Goal: Task Accomplishment & Management: Complete application form

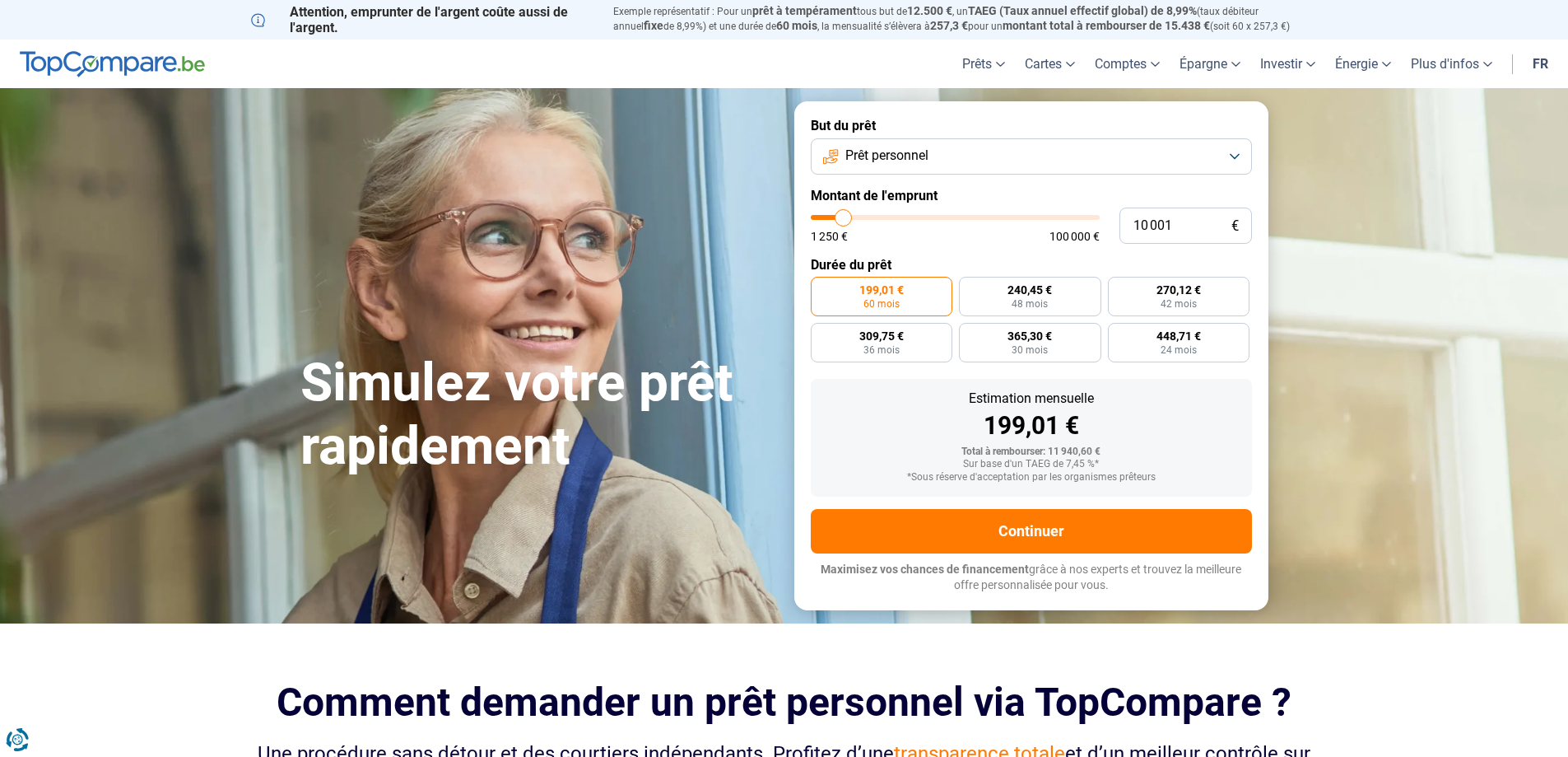
click at [1205, 158] on button "Prêt personnel" at bounding box center [1031, 156] width 442 height 36
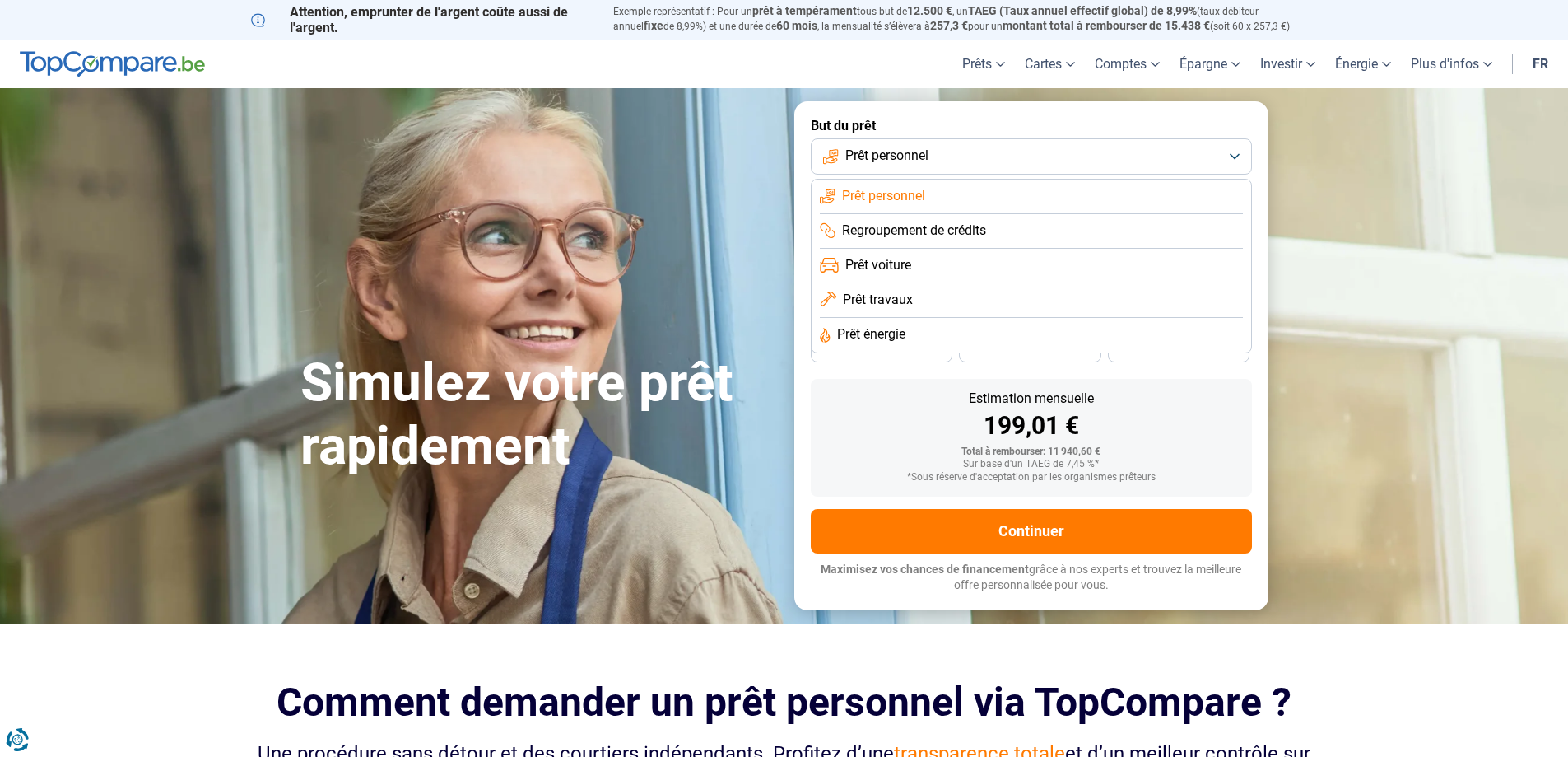
click at [896, 271] on span "Prêt voiture" at bounding box center [878, 266] width 66 height 18
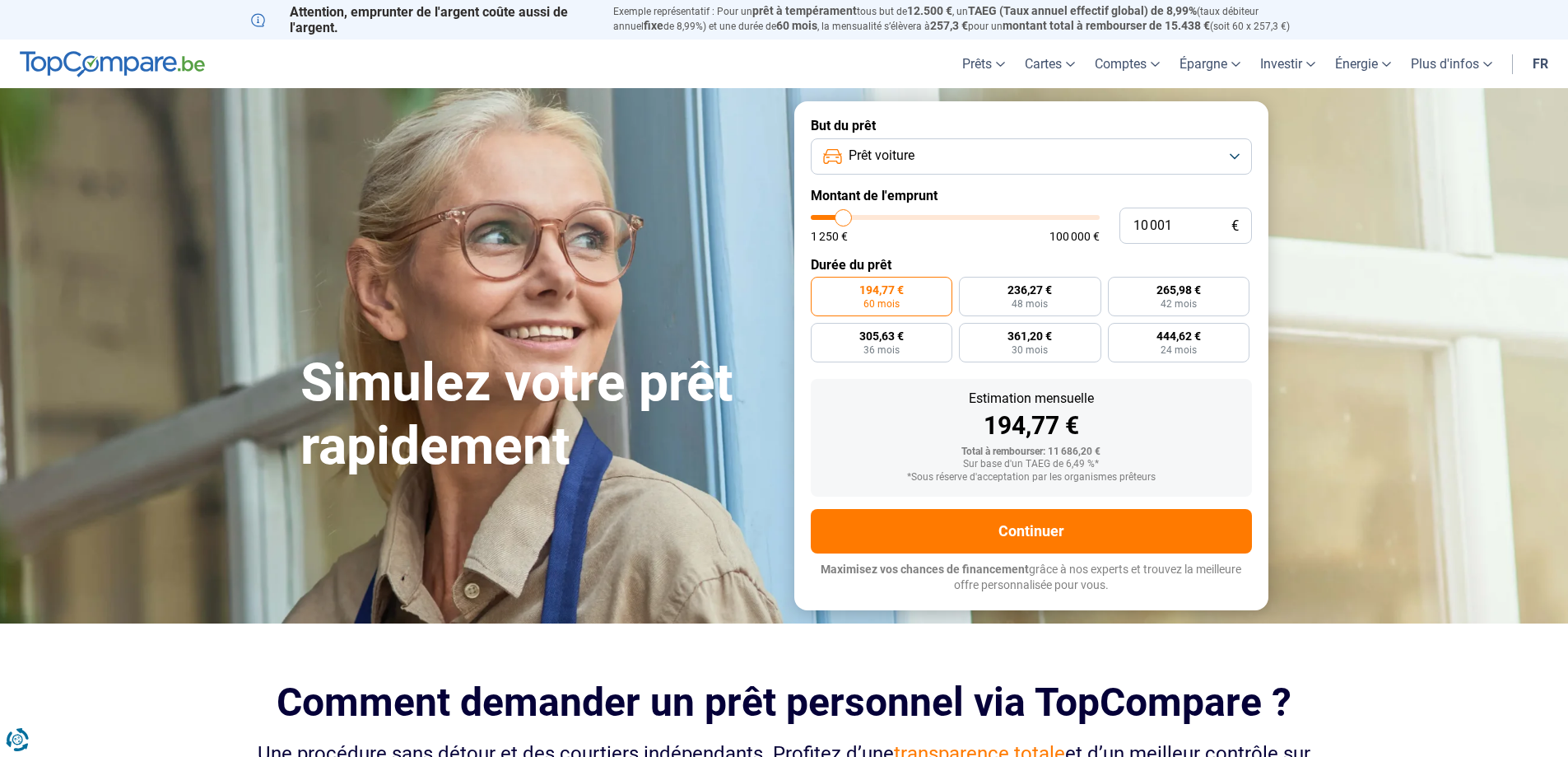
click at [1244, 147] on button "Prêt voiture" at bounding box center [1031, 156] width 442 height 36
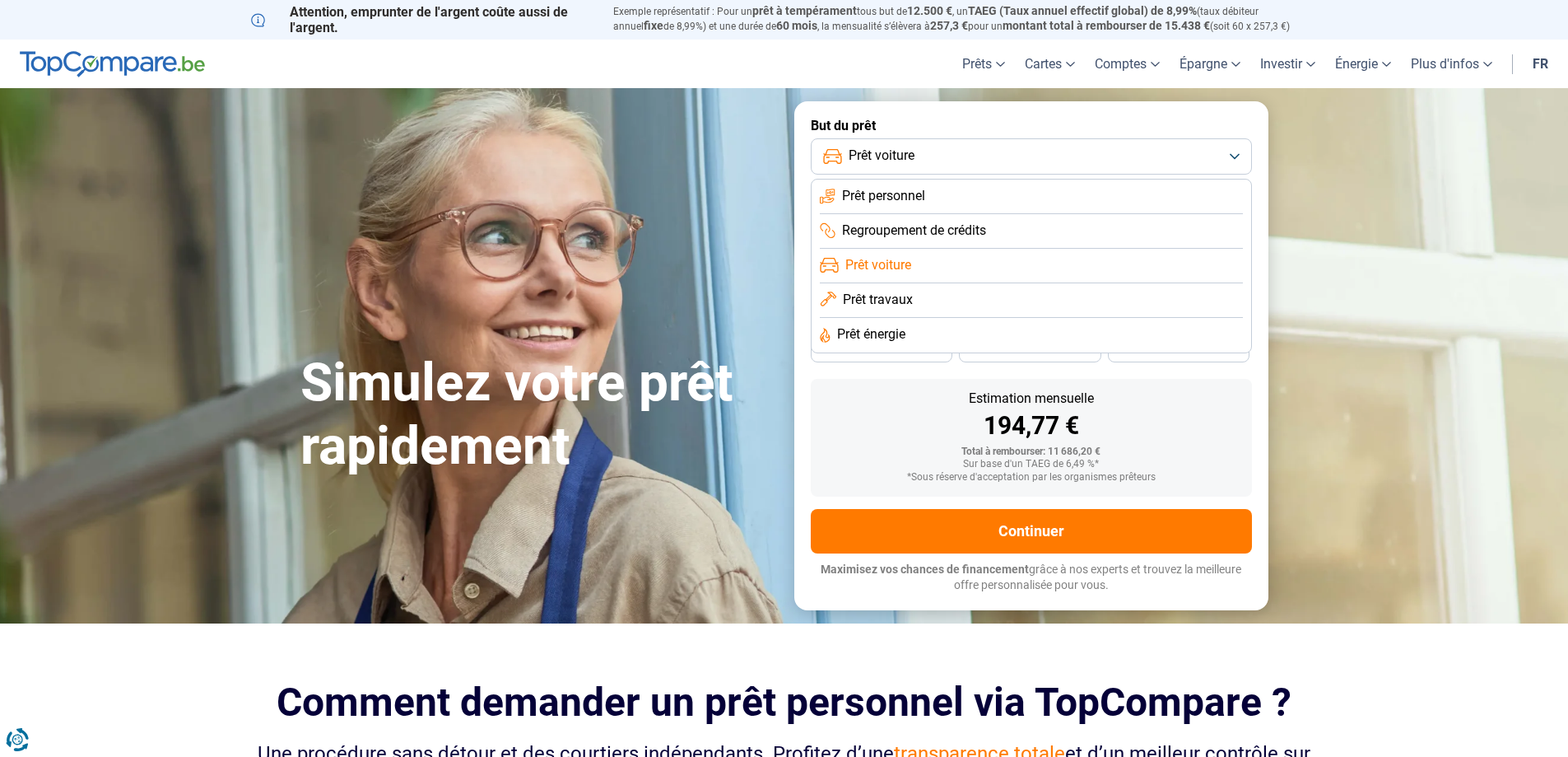
click at [928, 214] on li "Prêt personnel" at bounding box center [1031, 232] width 423 height 35
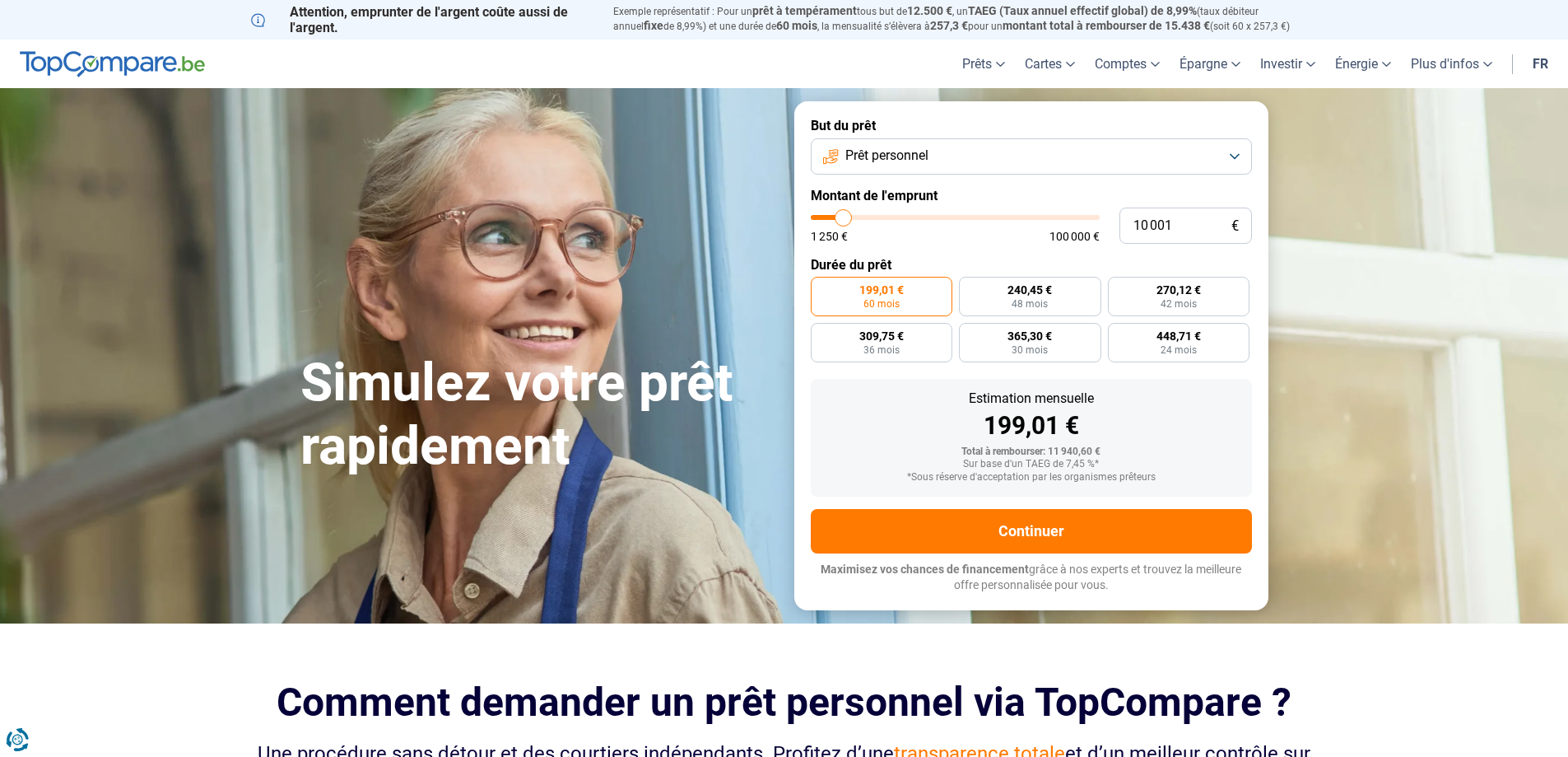
type input "10 250"
type input "10250"
type input "10 500"
type input "10500"
type input "11 000"
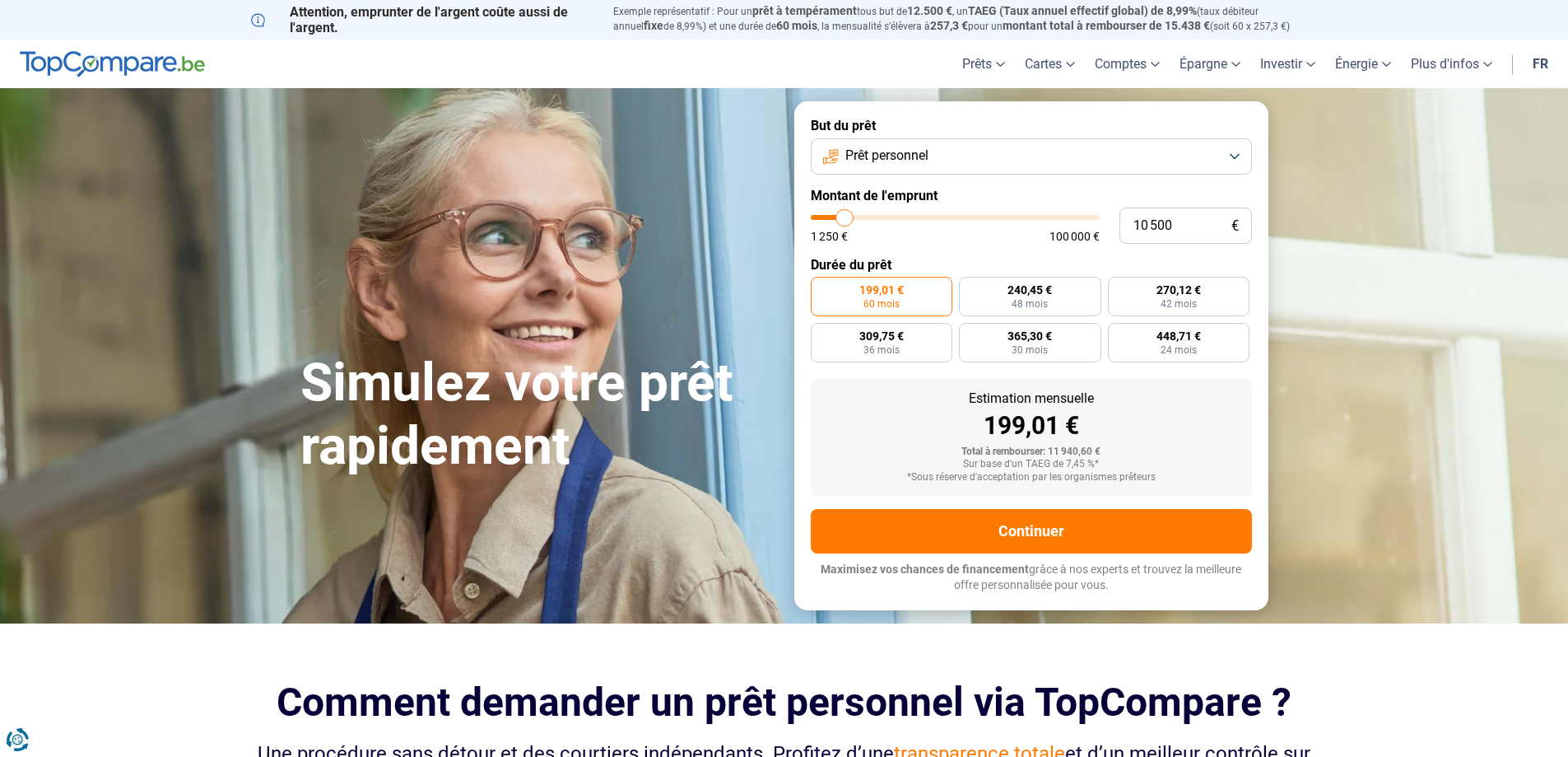
type input "11000"
type input "11 500"
type input "11500"
type input "11 750"
type input "11750"
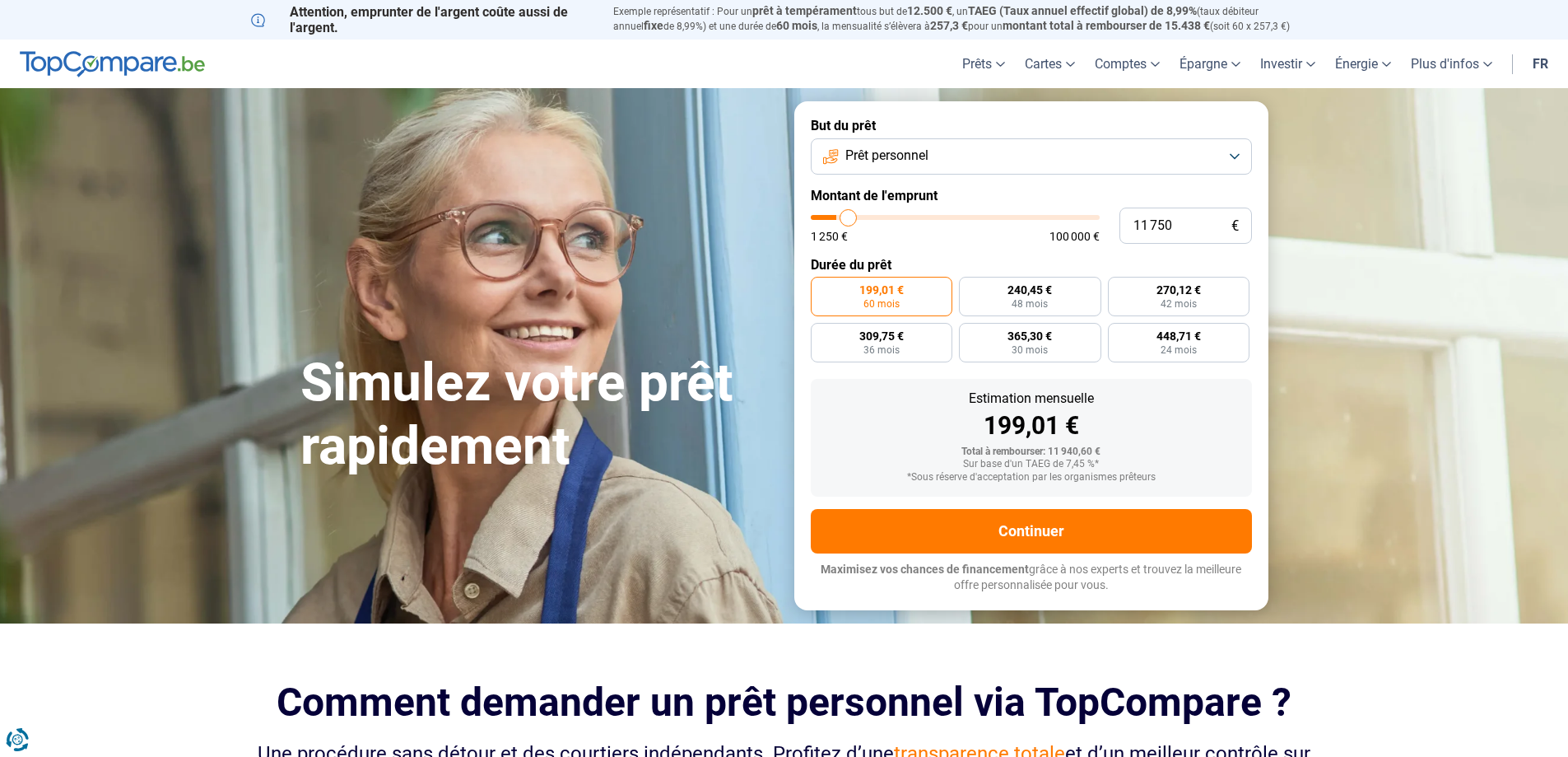
type input "12 500"
type input "12500"
type input "13 000"
type input "13000"
type input "13 250"
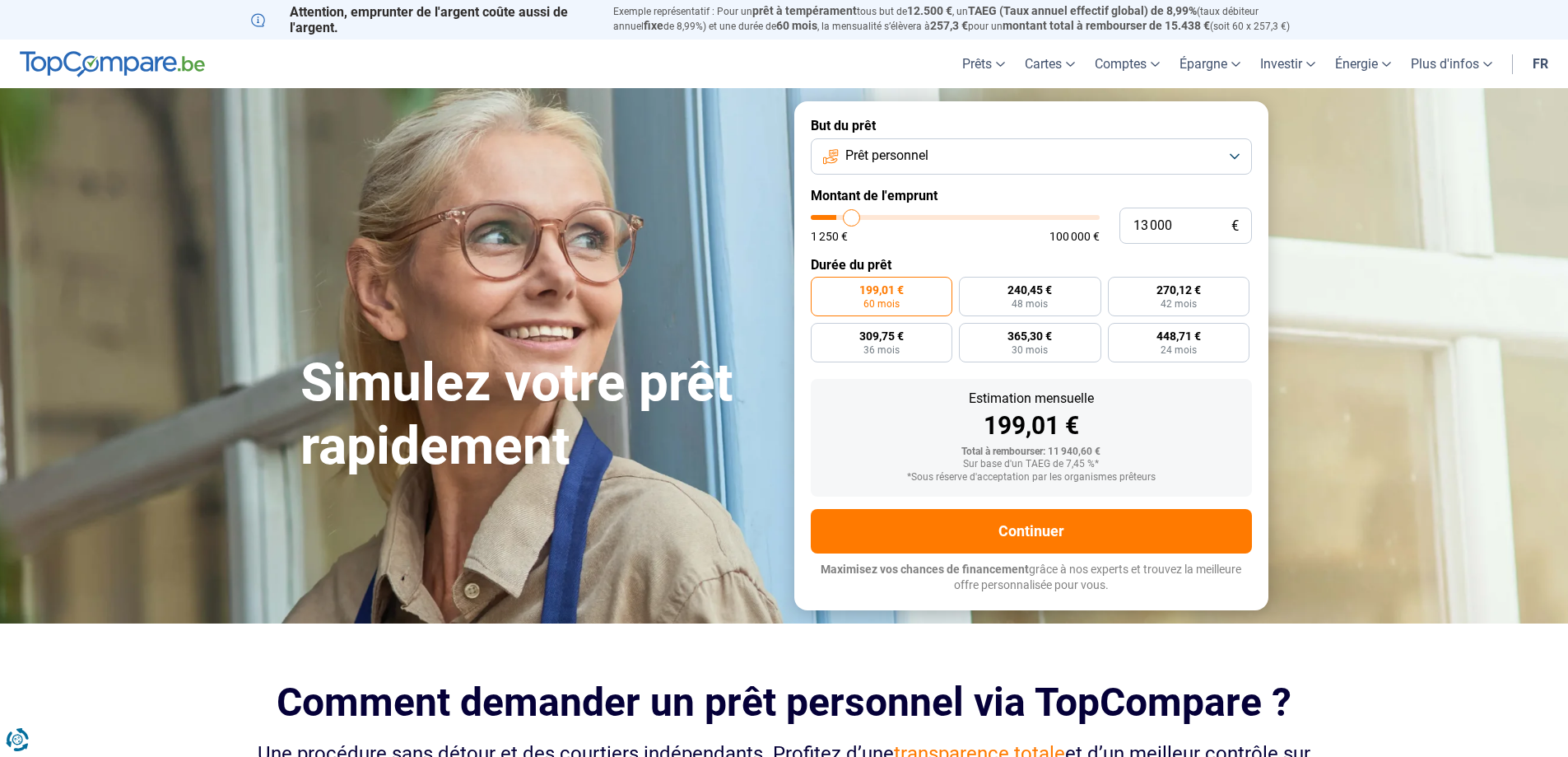
type input "13250"
type input "13 500"
type input "13500"
type input "14 250"
type input "14250"
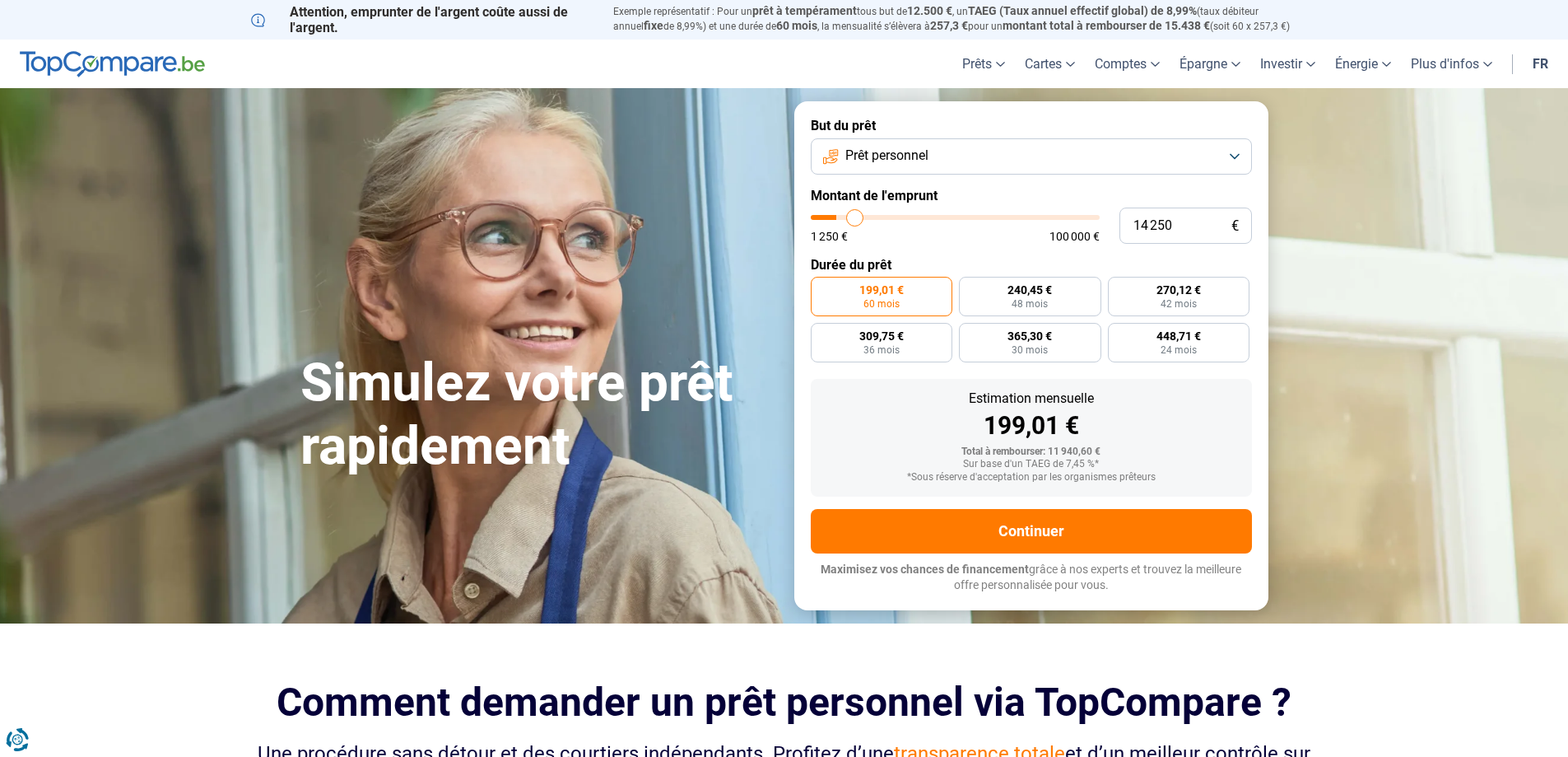
type input "14 500"
type input "14500"
type input "14 750"
type input "14750"
type input "15 500"
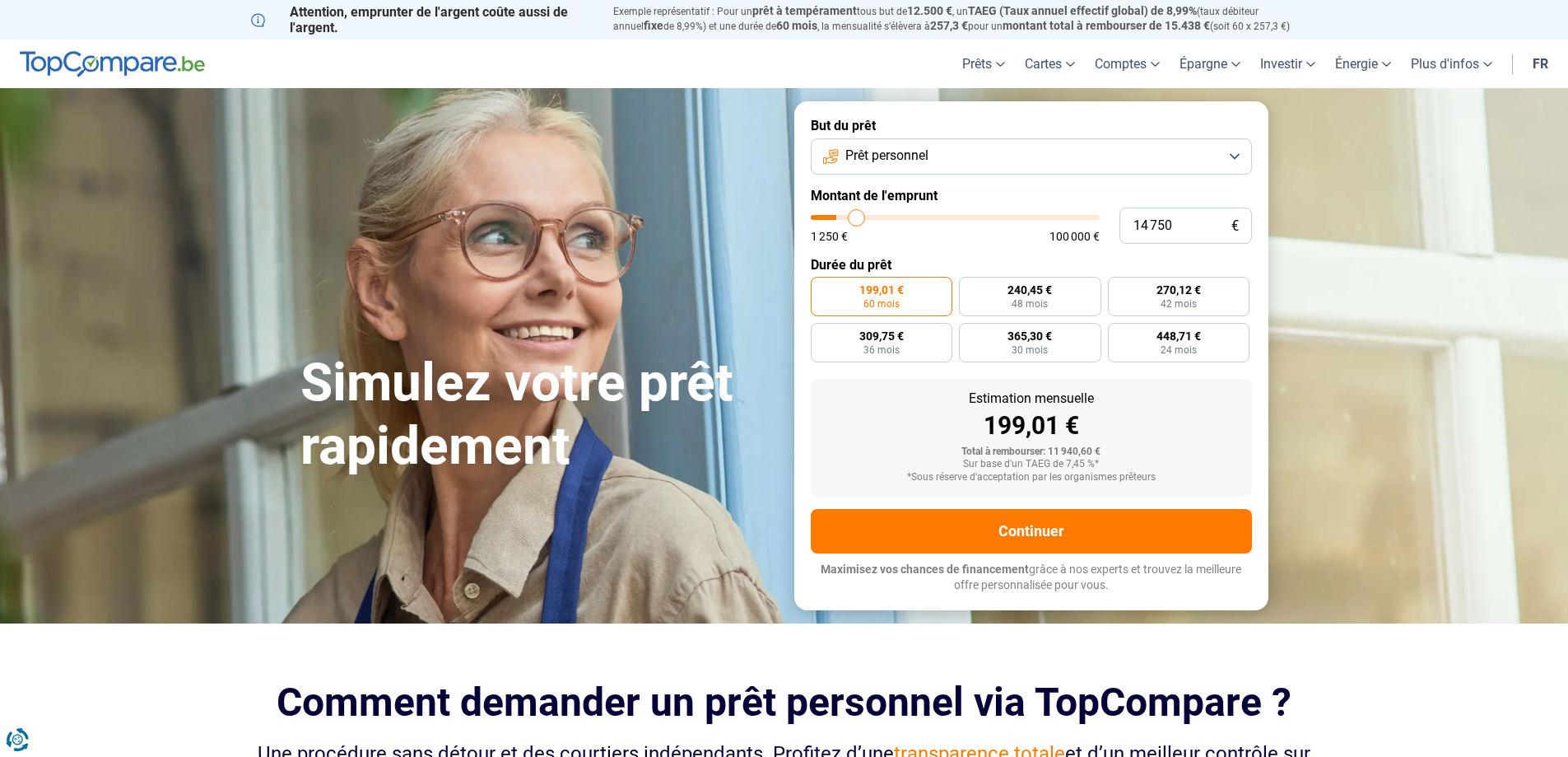
type input "15500"
type input "15 750"
type input "15750"
type input "16 250"
type input "16250"
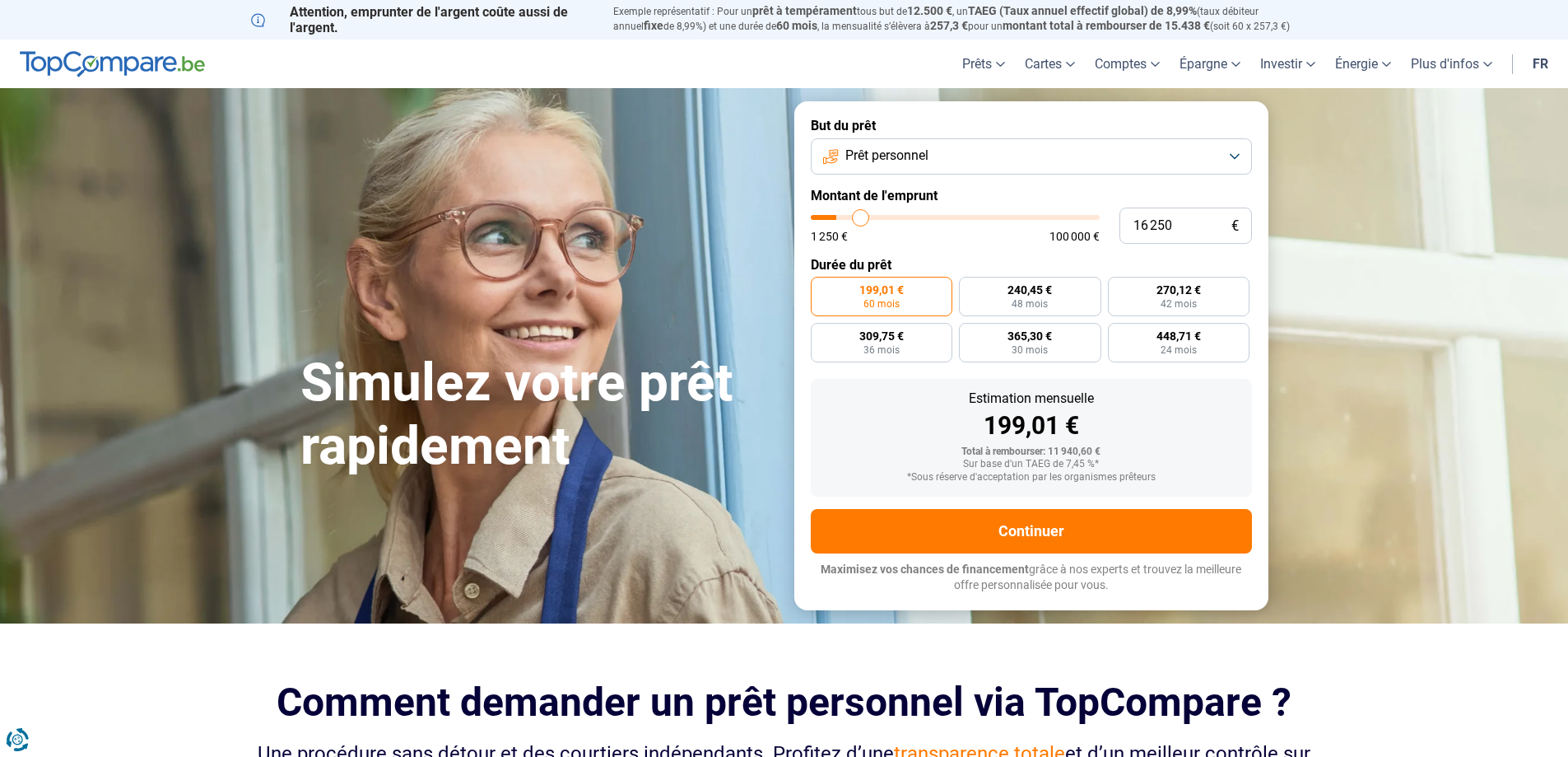
type input "16 500"
type input "16500"
type input "17 000"
type input "17000"
type input "17 500"
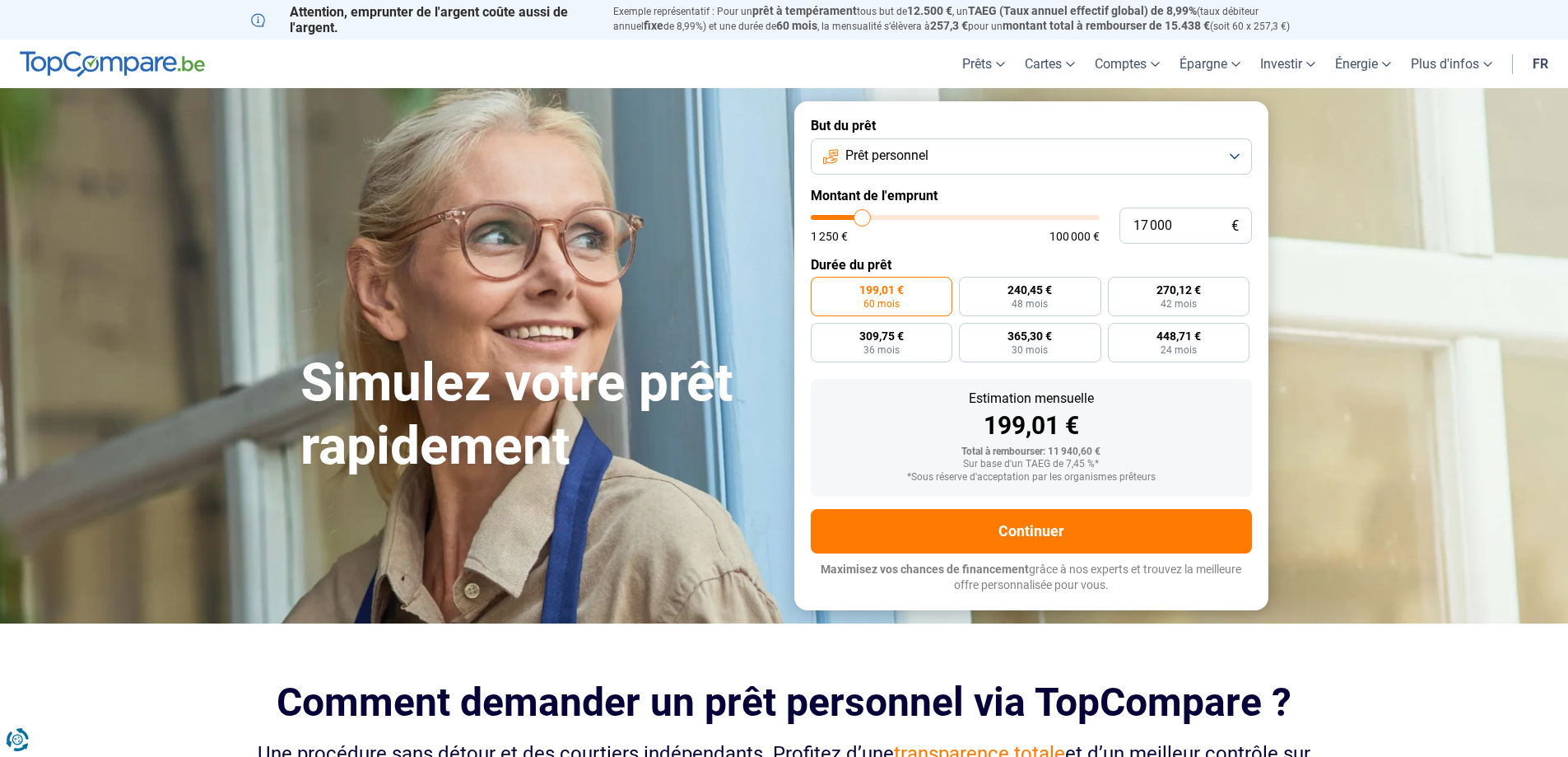
type input "17500"
type input "18 000"
type input "18000"
type input "18 500"
type input "18500"
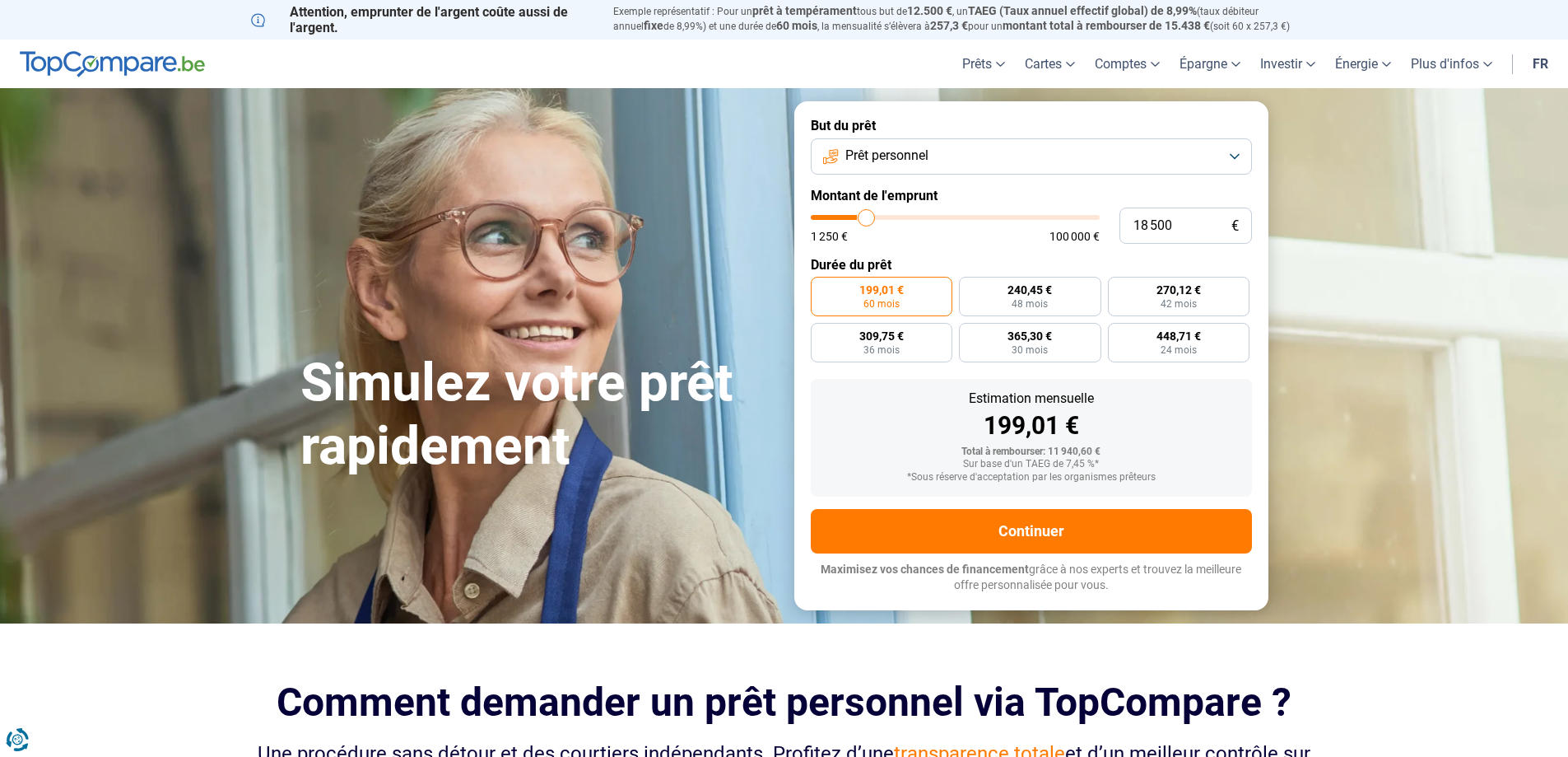
type input "19 000"
type input "19000"
type input "19 250"
type input "19250"
type input "19 750"
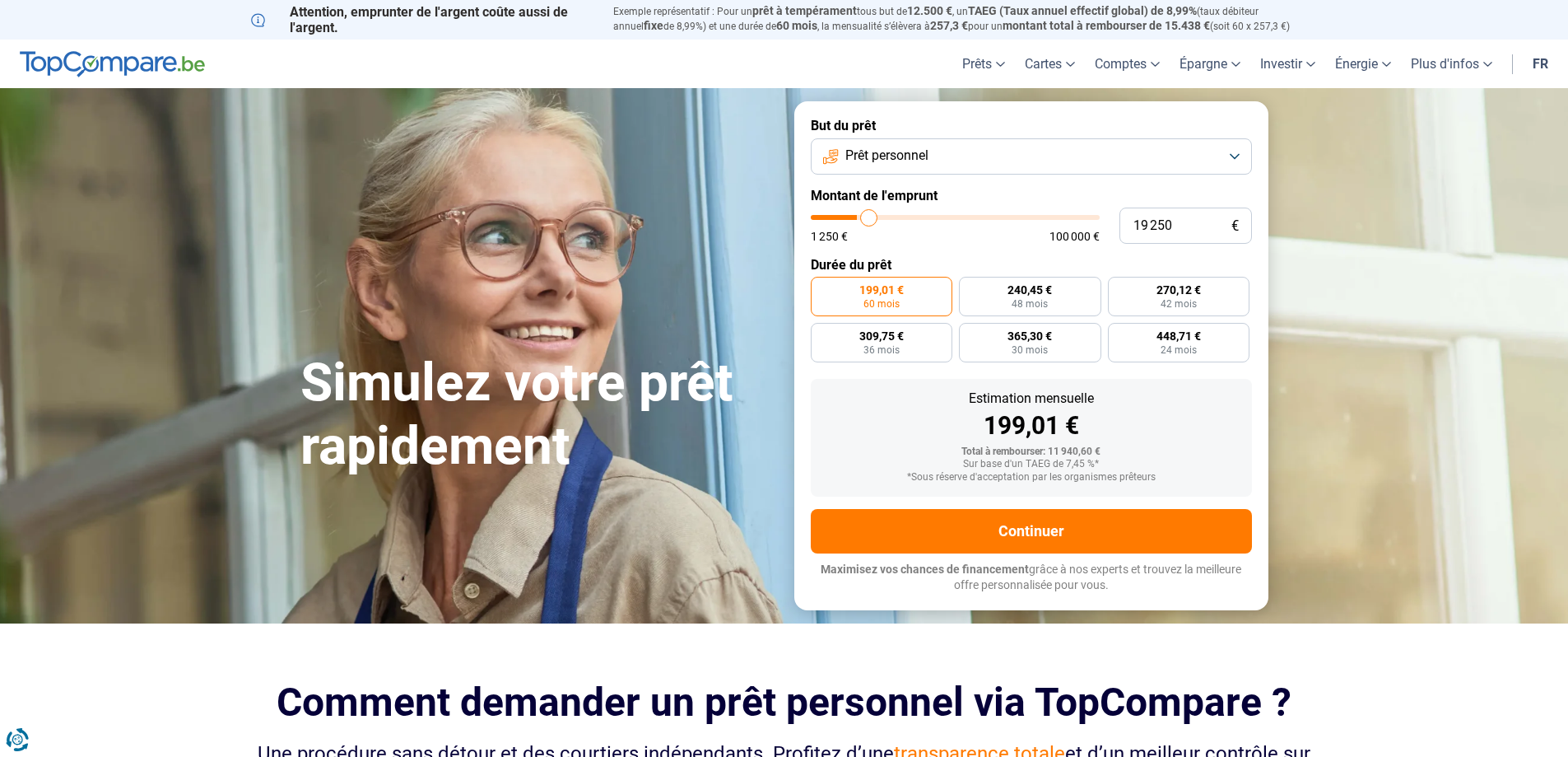
type input "19750"
type input "20 000"
type input "20000"
type input "20 250"
type input "20250"
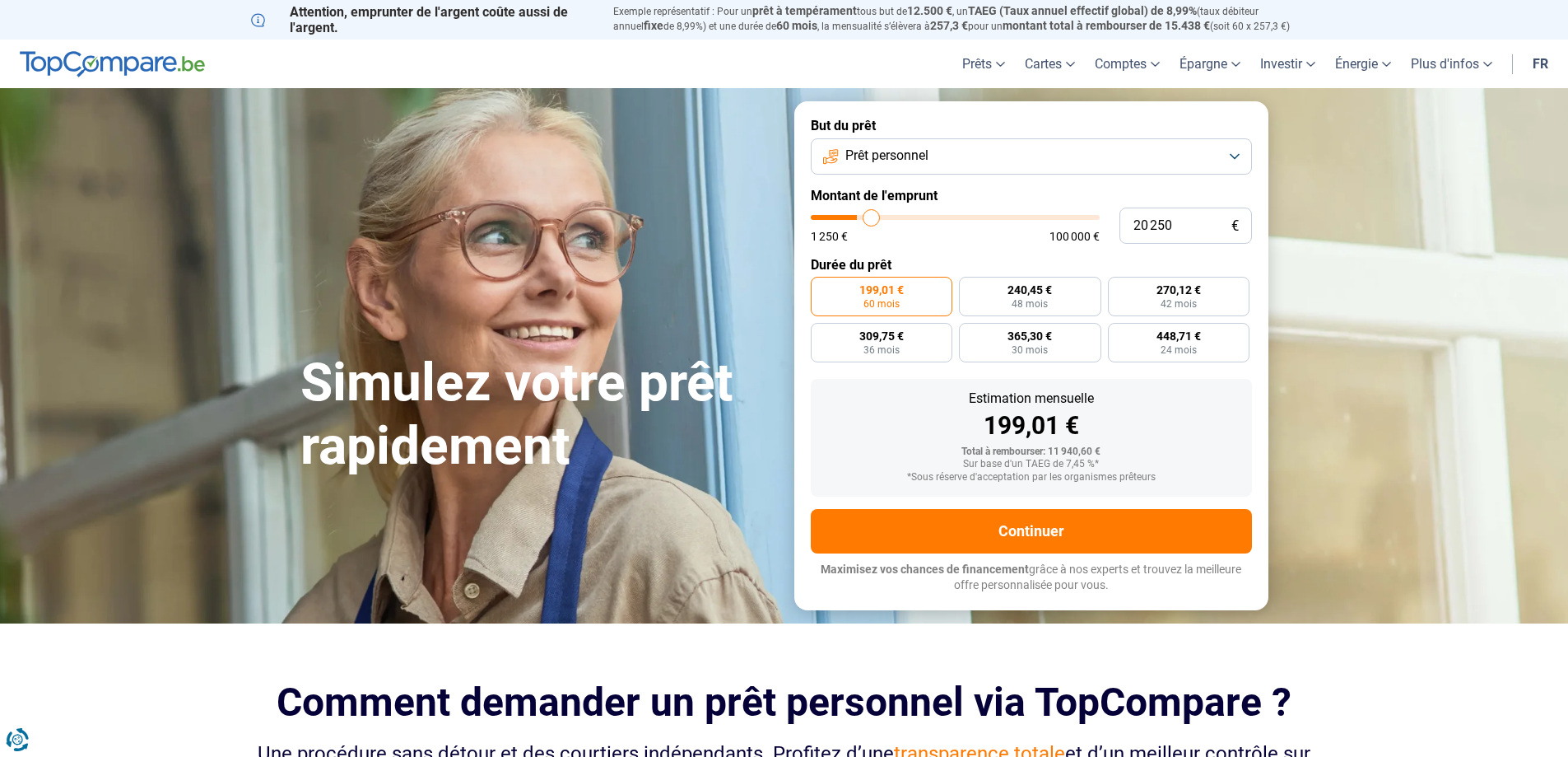
type input "20 500"
type input "20500"
type input "20 750"
type input "20750"
type input "21 250"
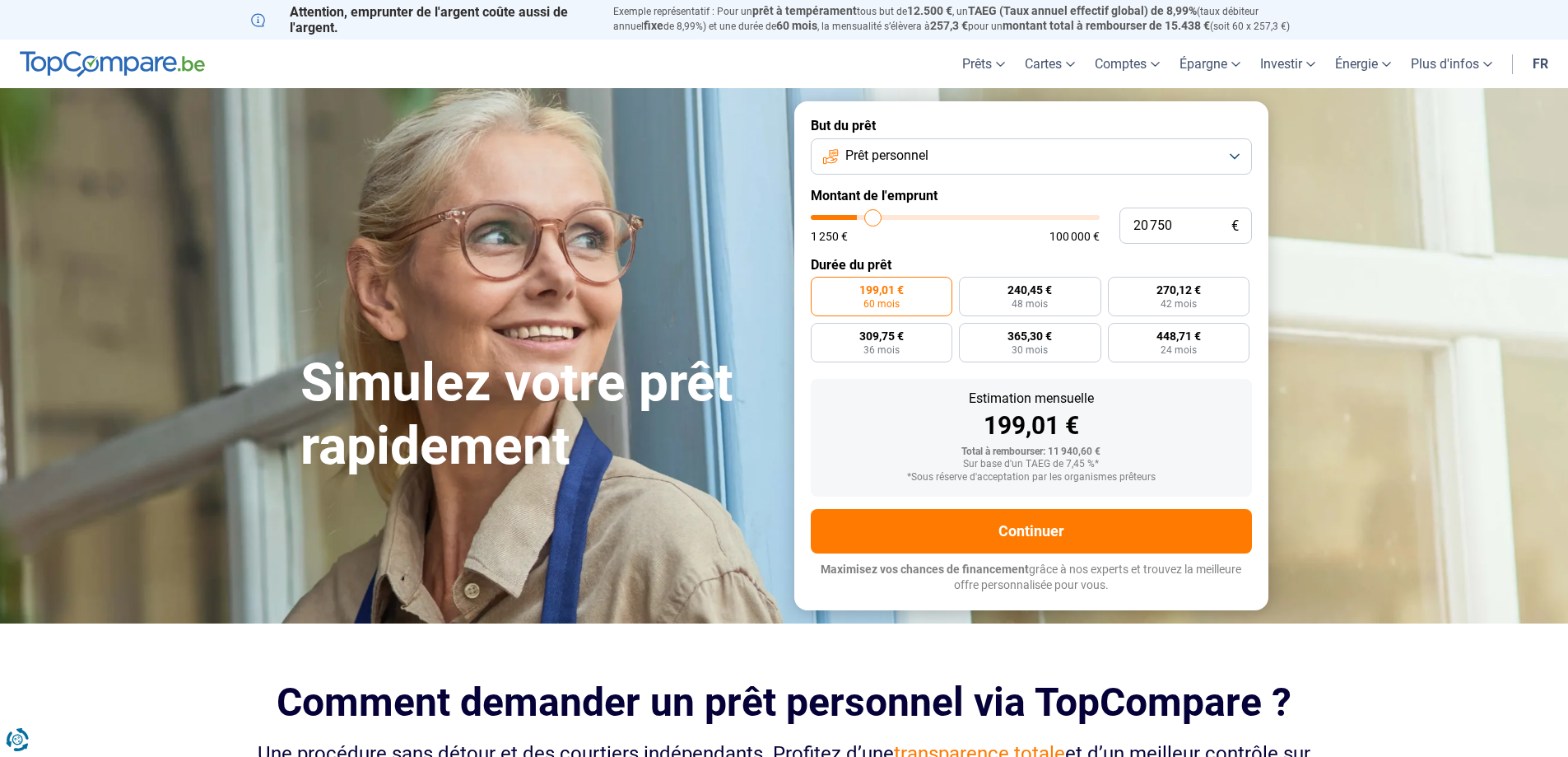
type input "21250"
type input "21 500"
type input "21500"
type input "21 750"
type input "21750"
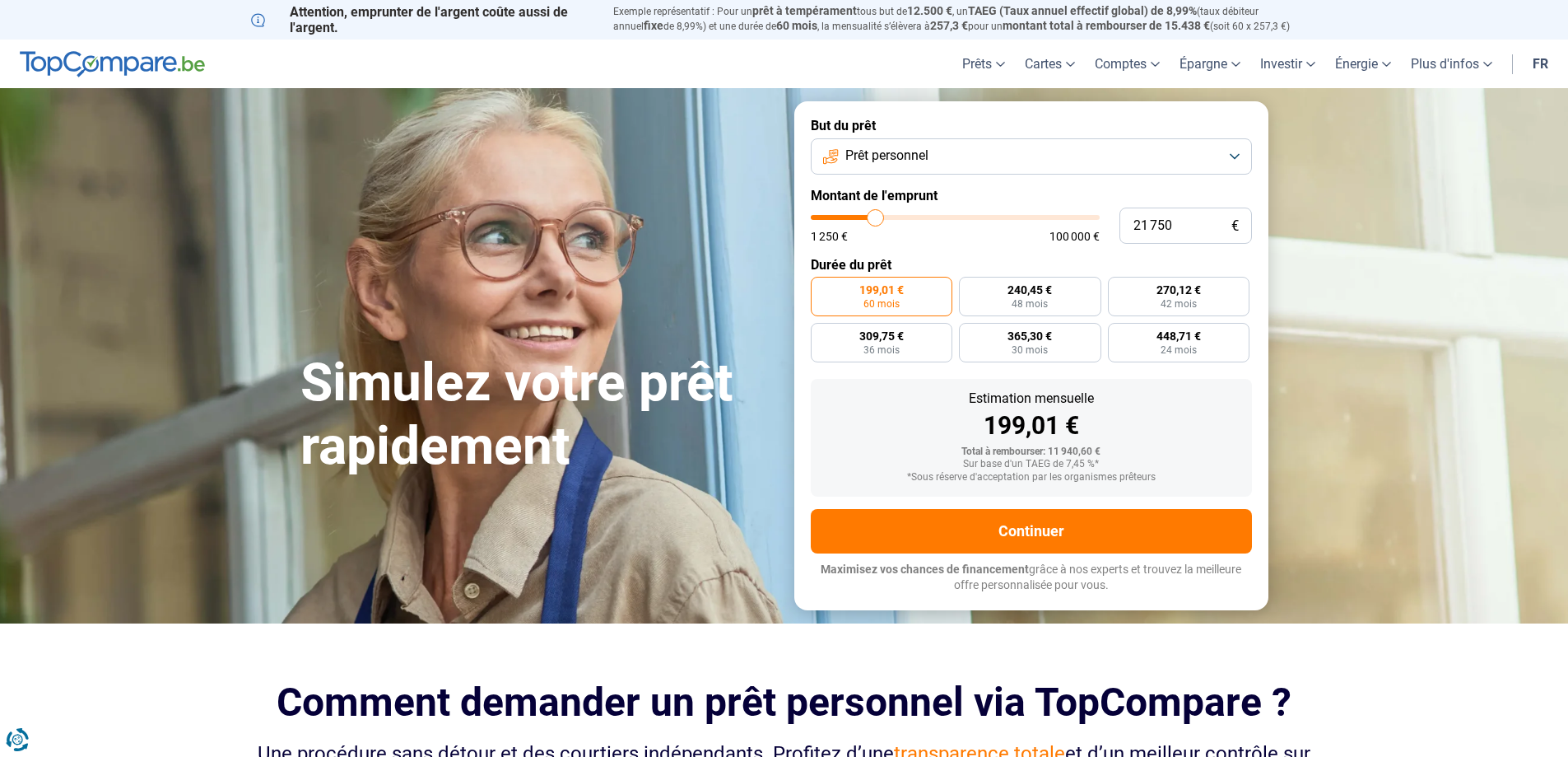
type input "22 000"
type input "22000"
type input "22 250"
type input "22250"
type input "23 000"
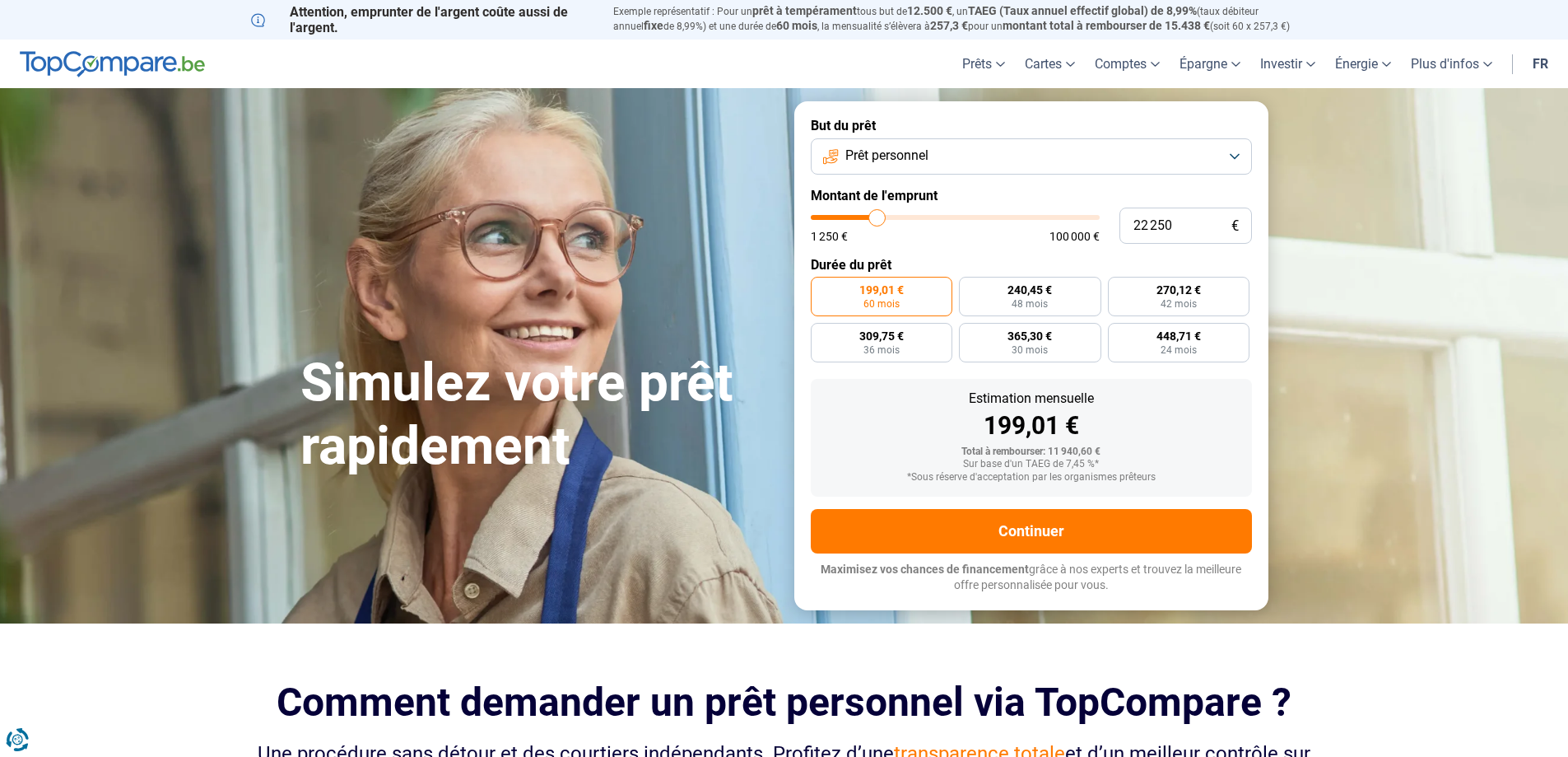
type input "23000"
type input "23 250"
type input "23250"
type input "23 500"
type input "23500"
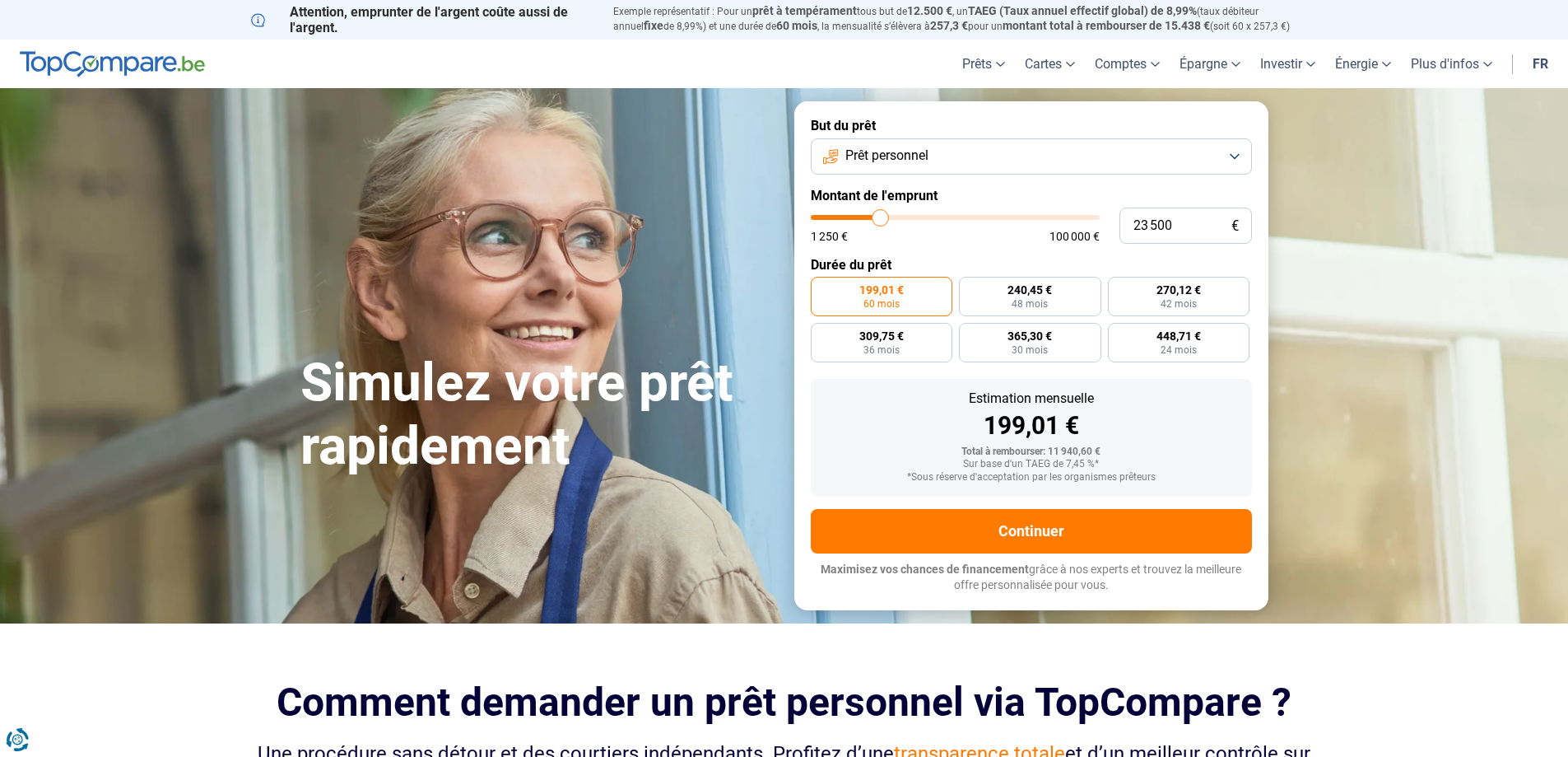
type input "23 750"
type input "23750"
type input "23 500"
type input "23500"
type input "23 250"
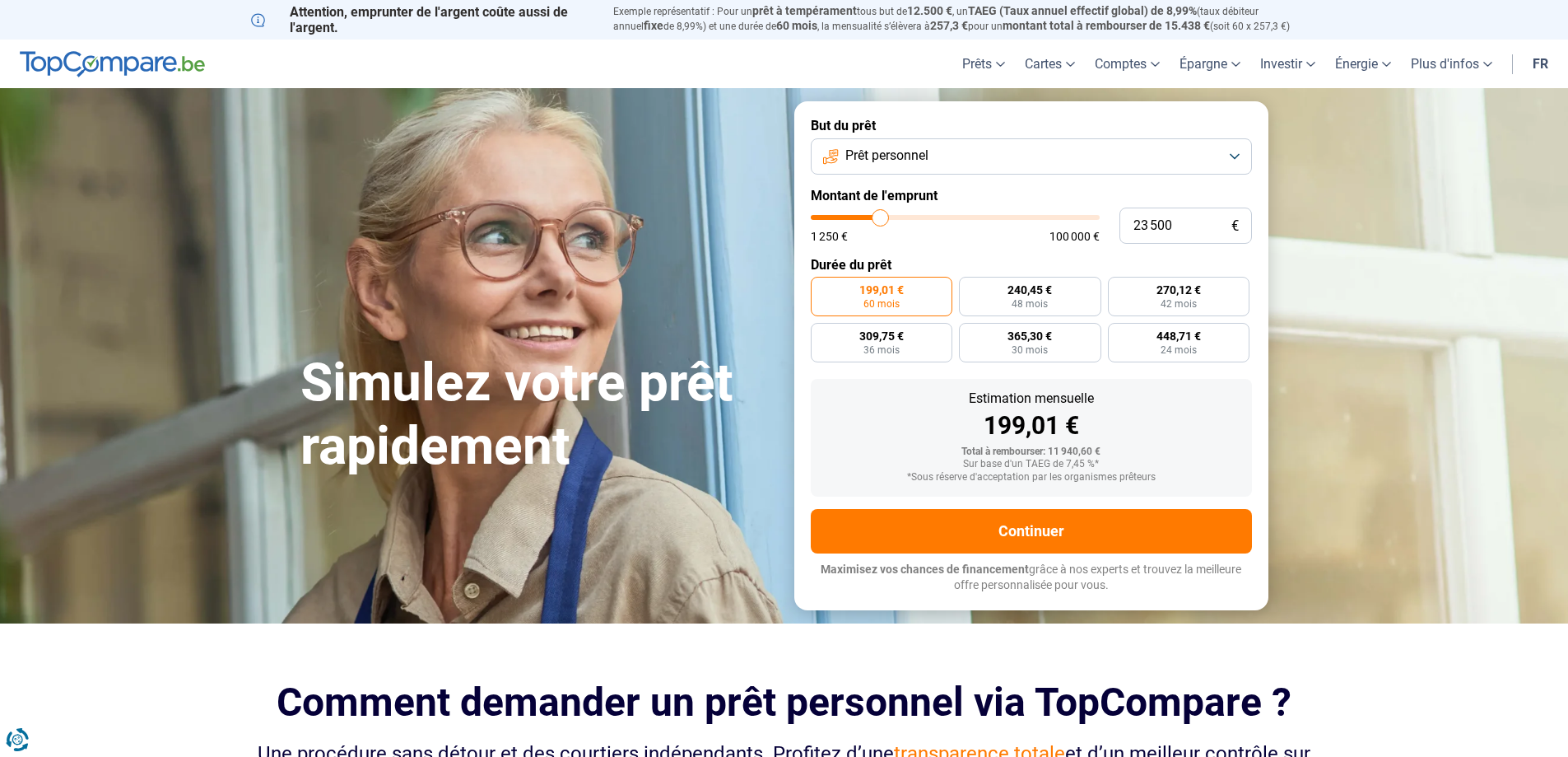
type input "23250"
type input "22 750"
type input "22750"
type input "22 250"
type input "22250"
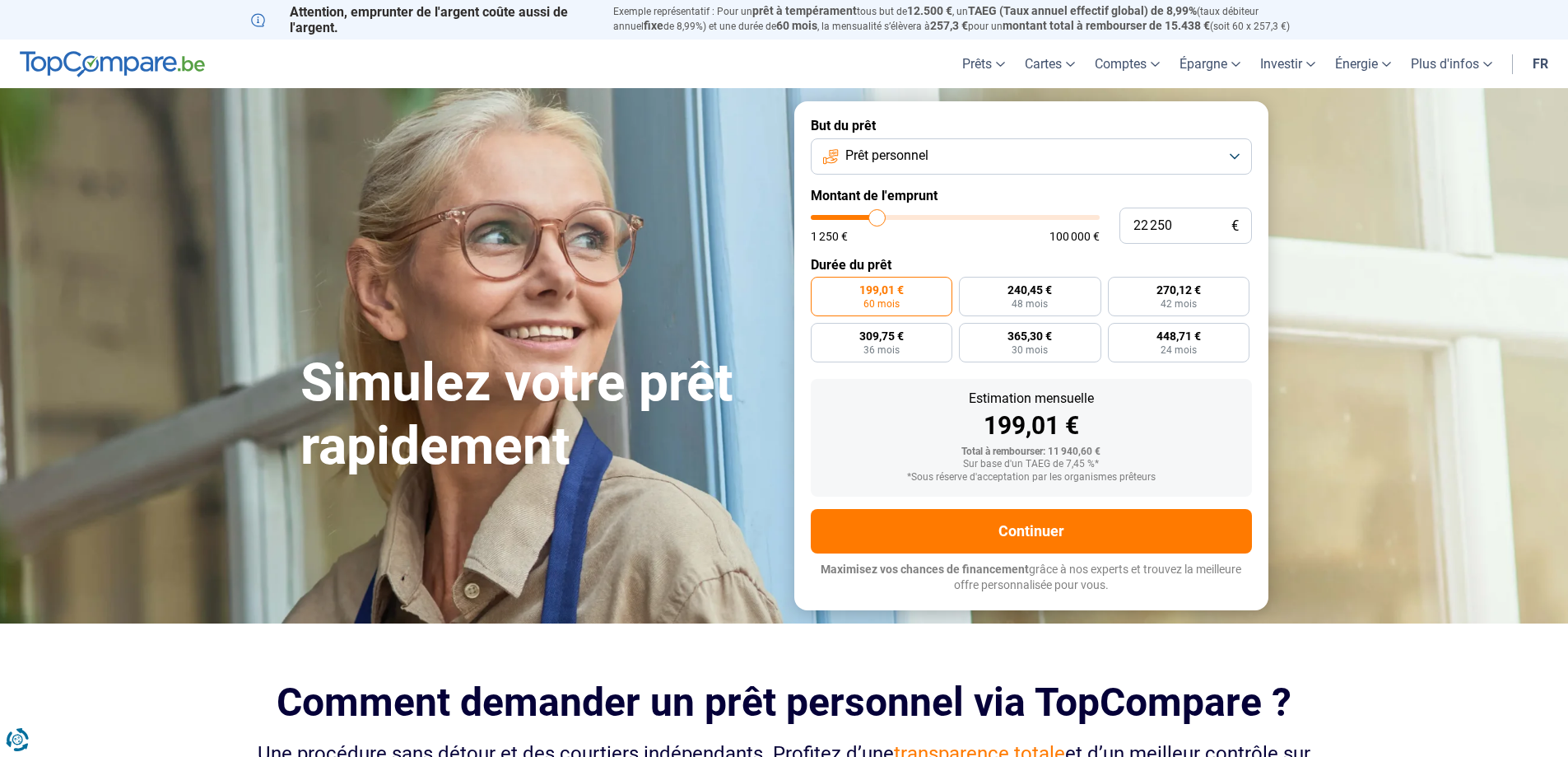
type input "22 000"
type input "22000"
type input "21 500"
type input "21500"
type input "21 250"
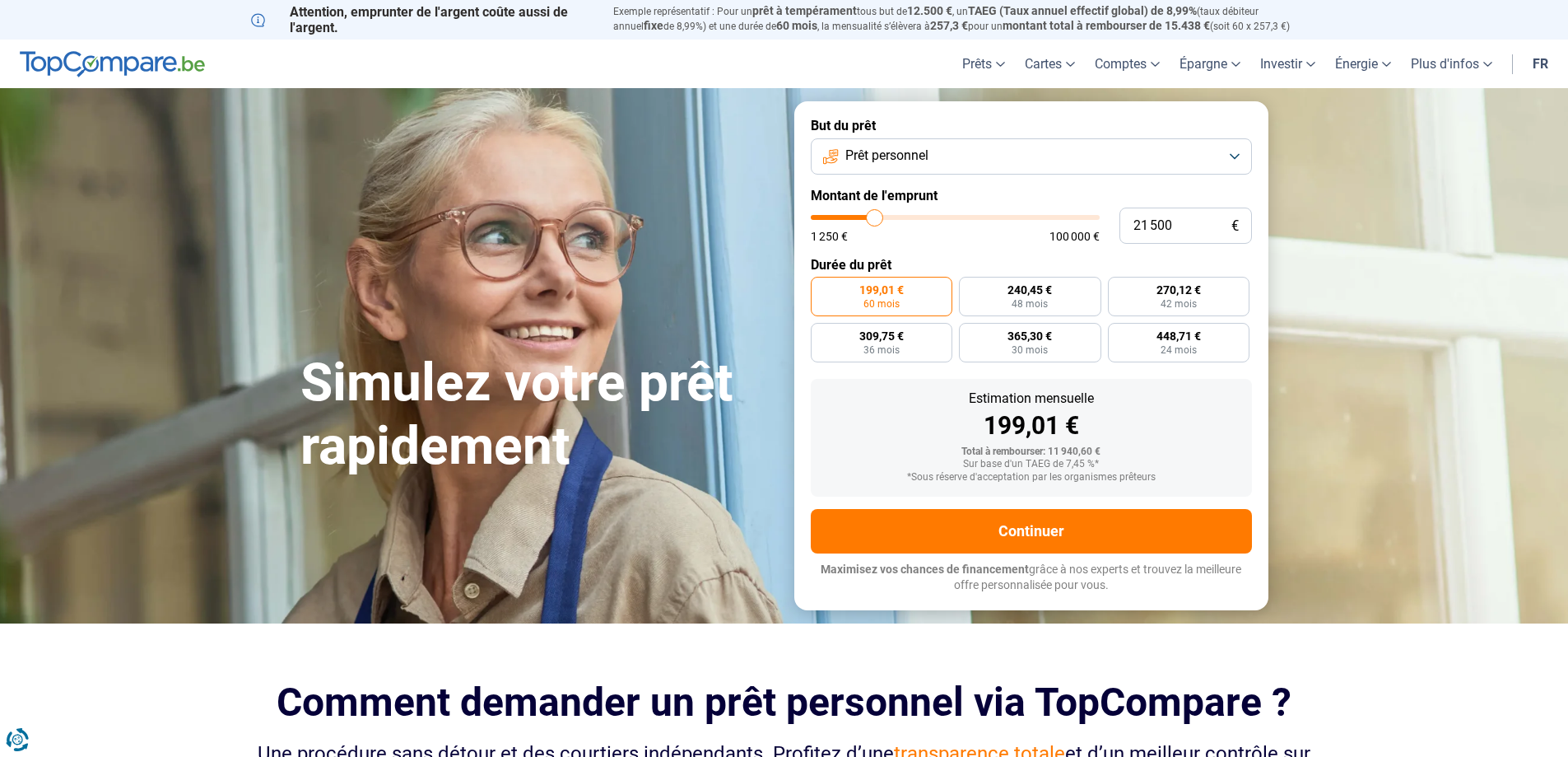
type input "21250"
type input "20 500"
type input "20500"
type input "20 250"
type input "20250"
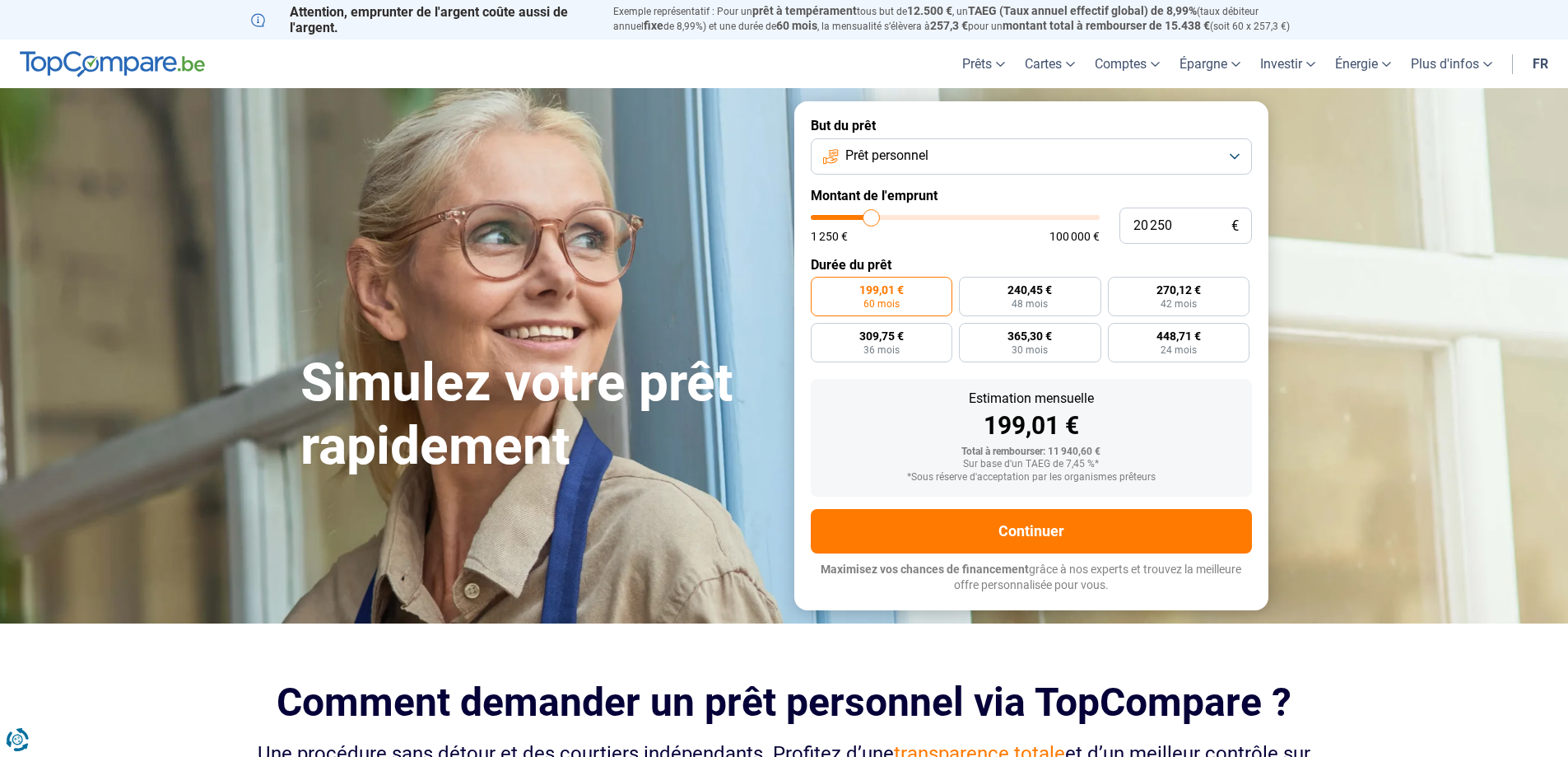
type input "19 750"
type input "19750"
type input "19 250"
type input "19250"
type input "19 000"
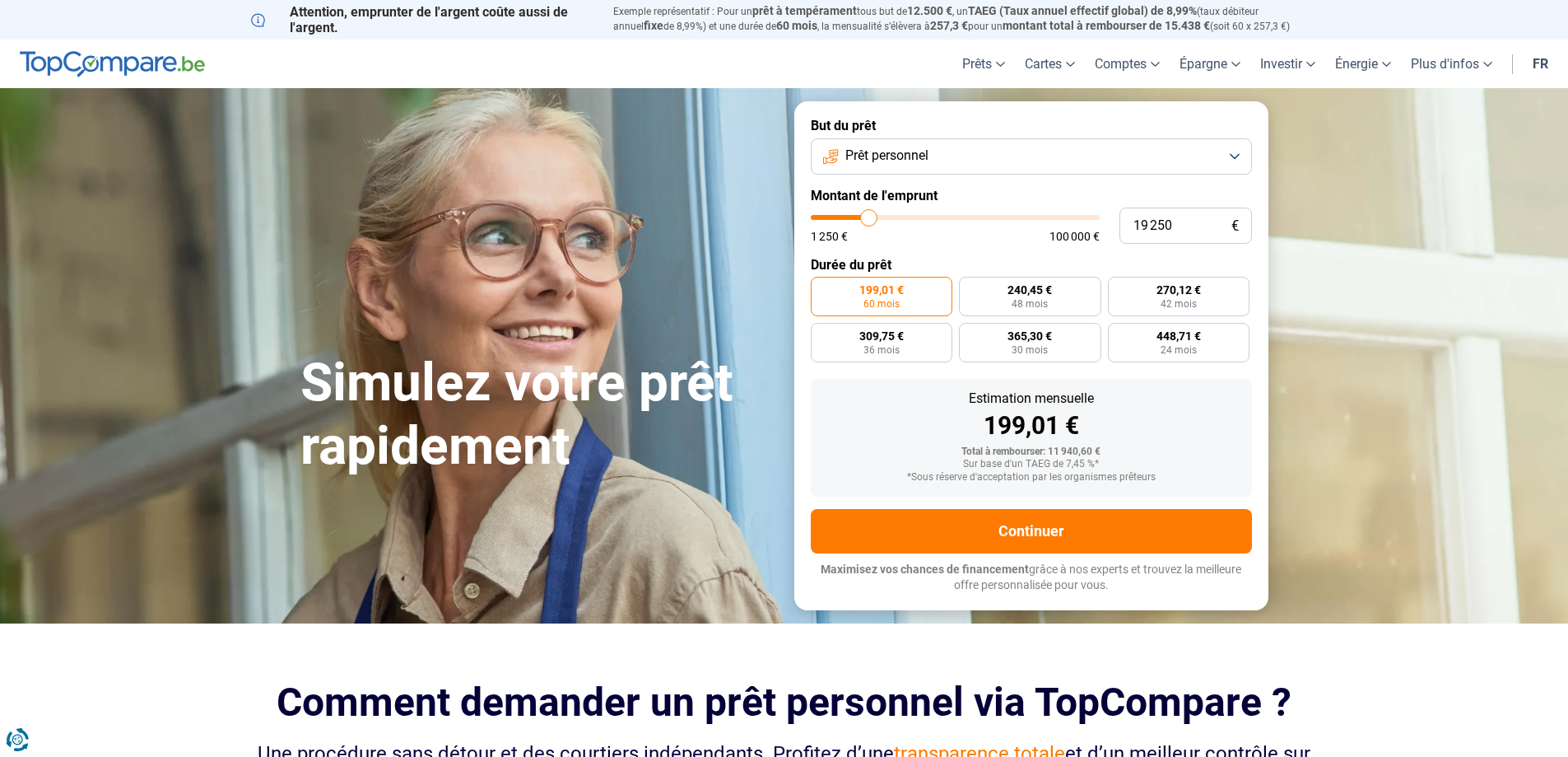
type input "19000"
type input "18 750"
type input "18750"
type input "18 500"
type input "18500"
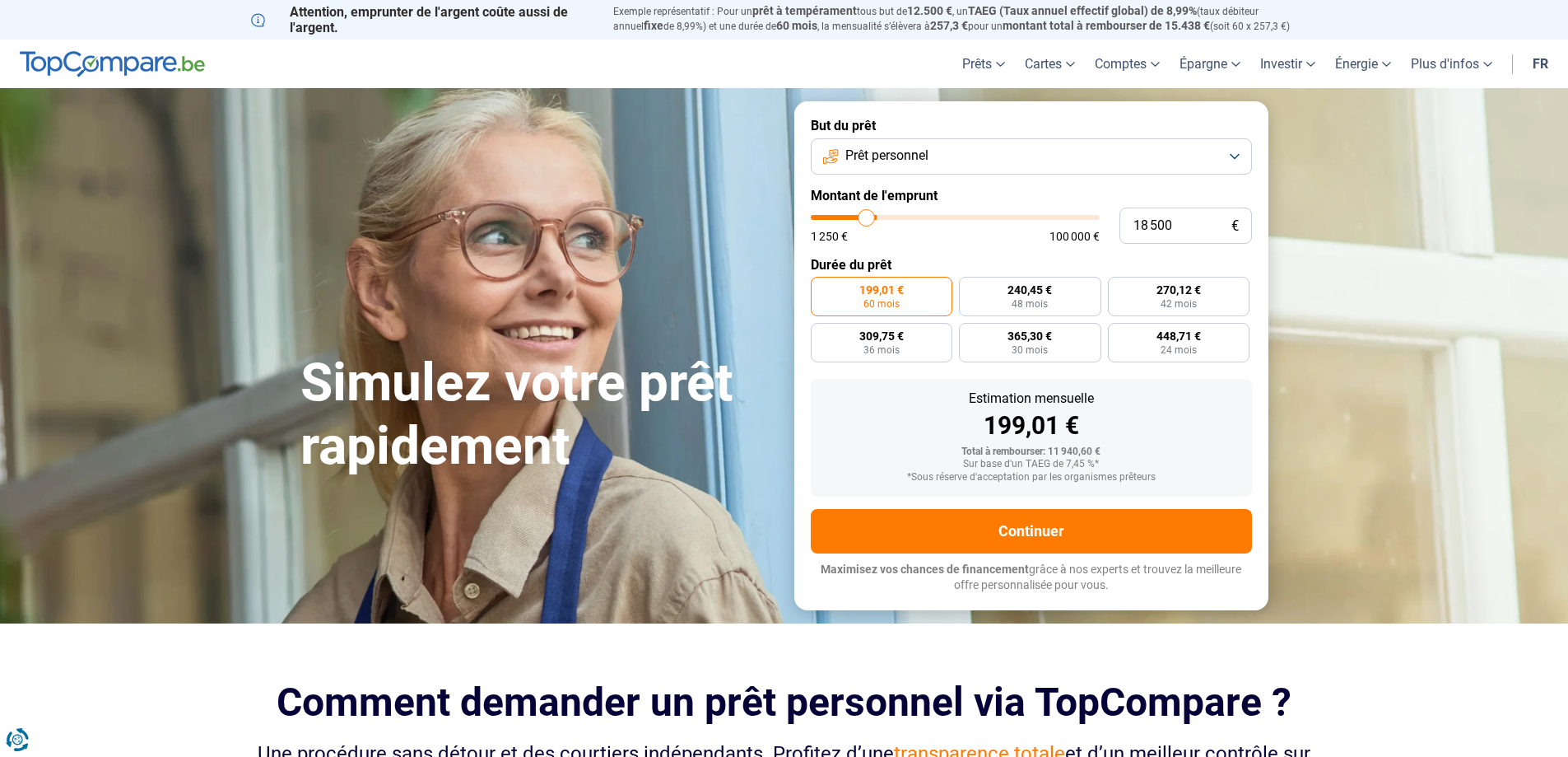
type input "17 750"
type input "17750"
type input "17 500"
type input "17500"
type input "17 000"
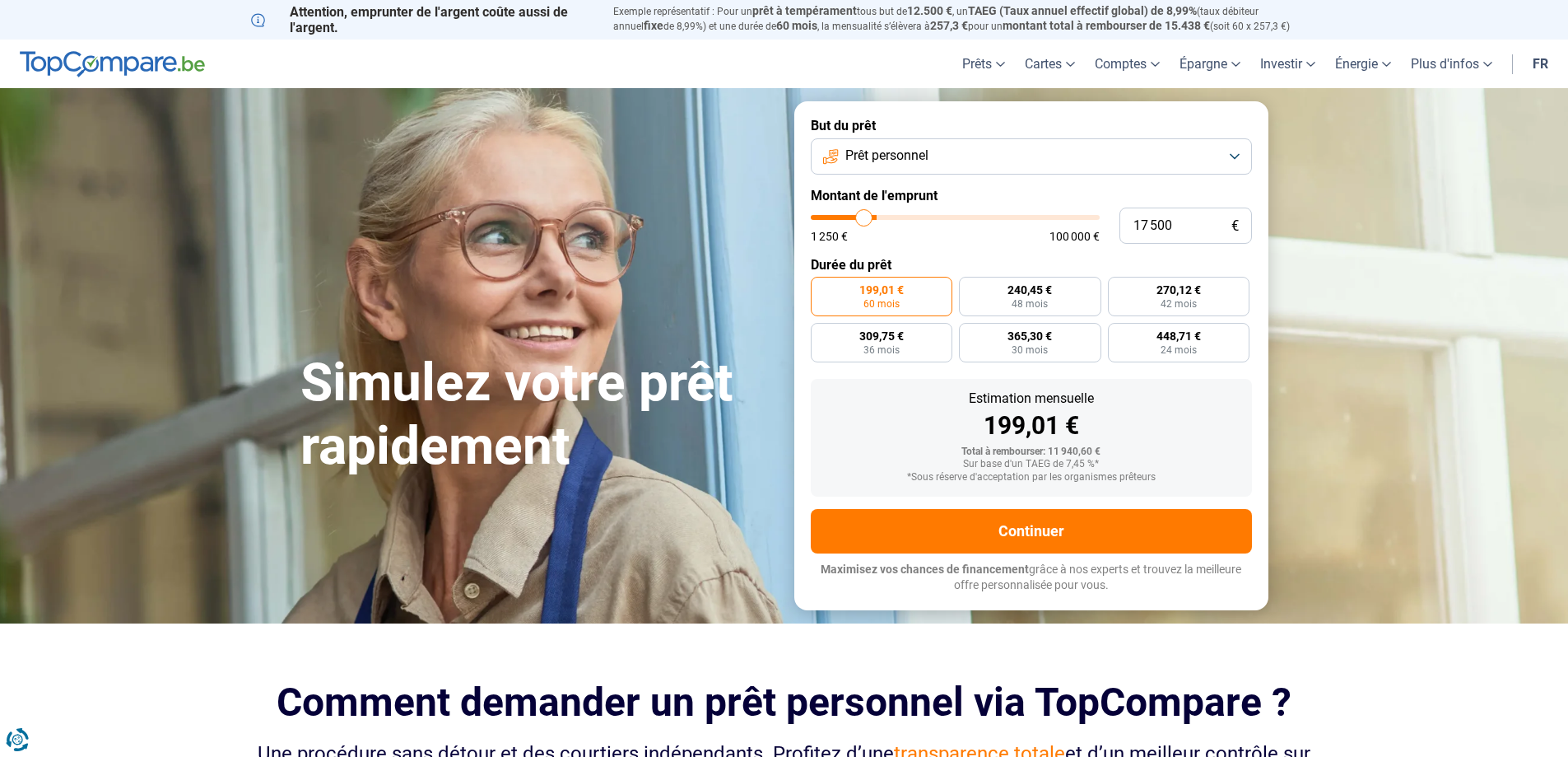
type input "17000"
type input "16 250"
type input "16250"
type input "16 000"
type input "16000"
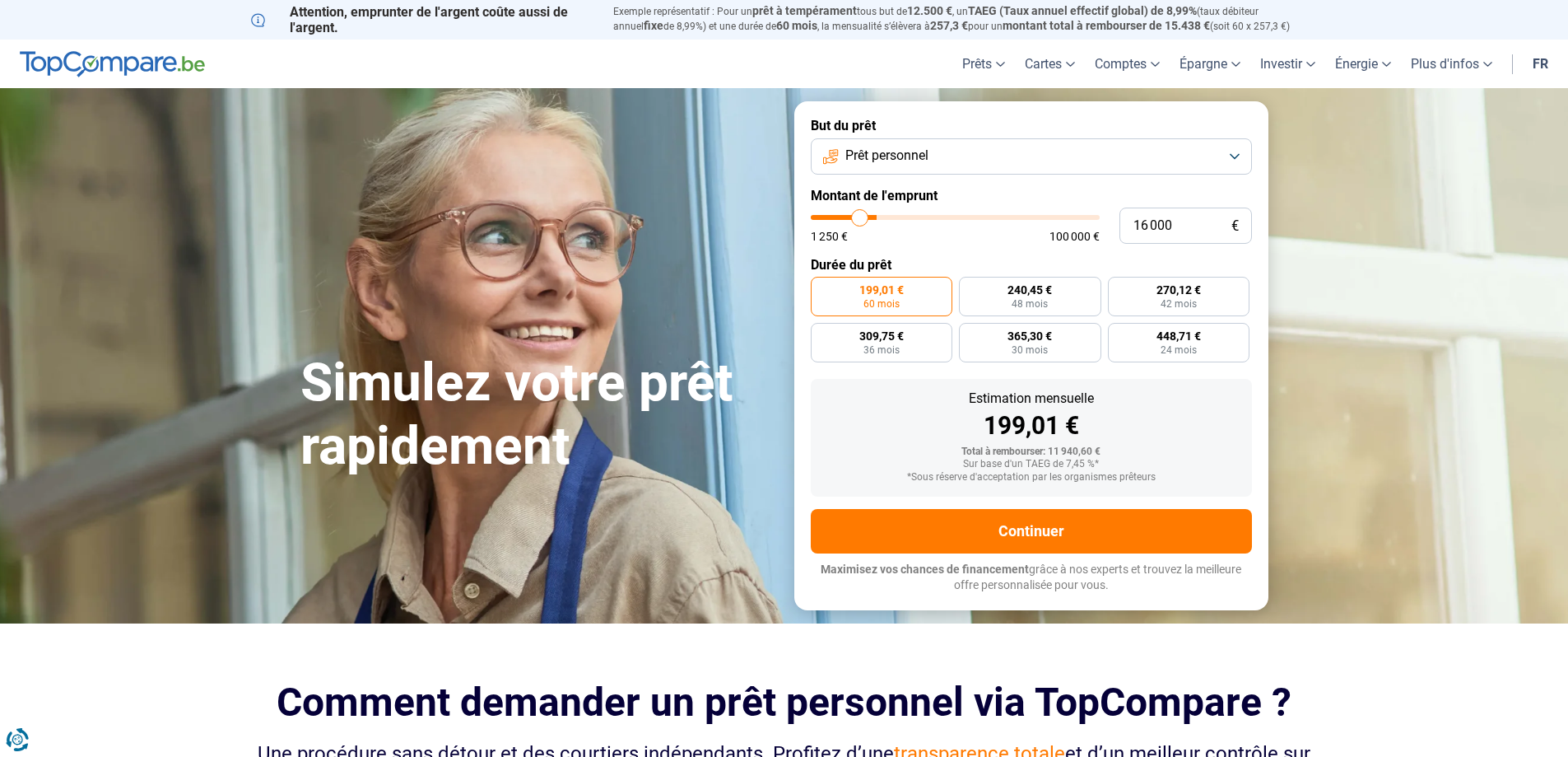
type input "15 750"
type input "15750"
type input "15 000"
type input "15000"
type input "14 500"
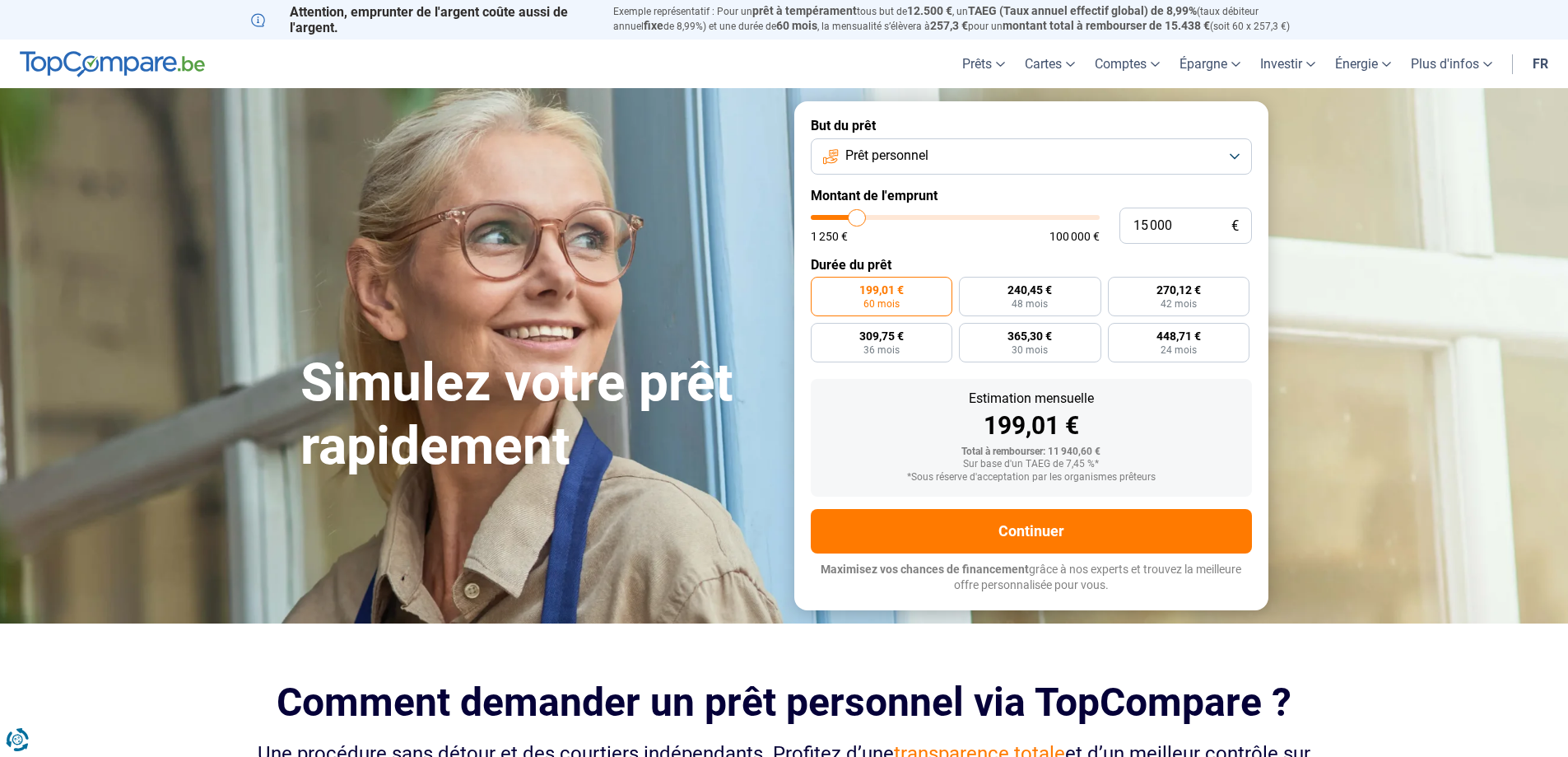
type input "14500"
type input "14 250"
type input "14250"
type input "13 500"
type input "13500"
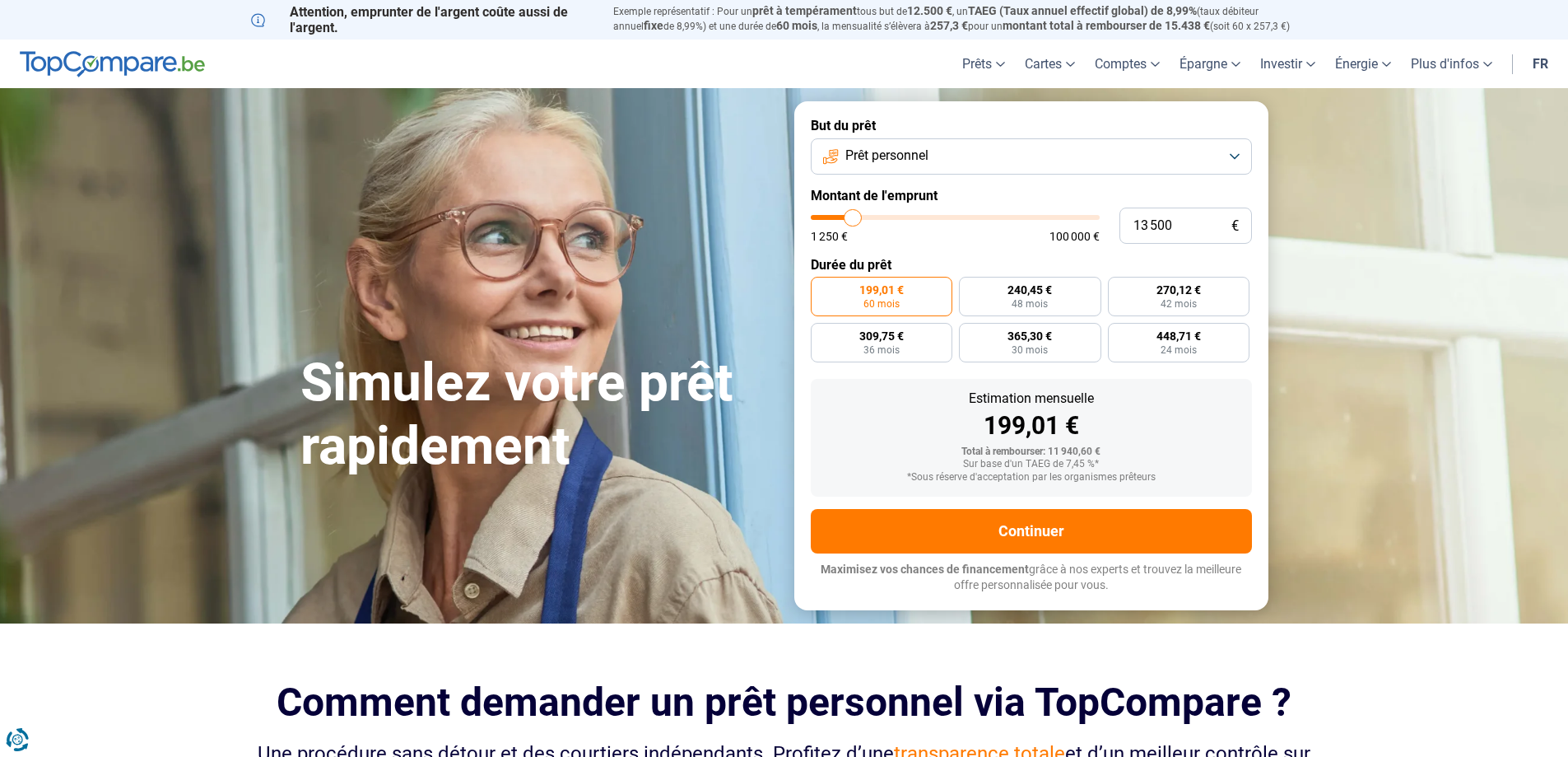
type input "13 250"
type input "13250"
type input "13 000"
type input "13000"
type input "12 750"
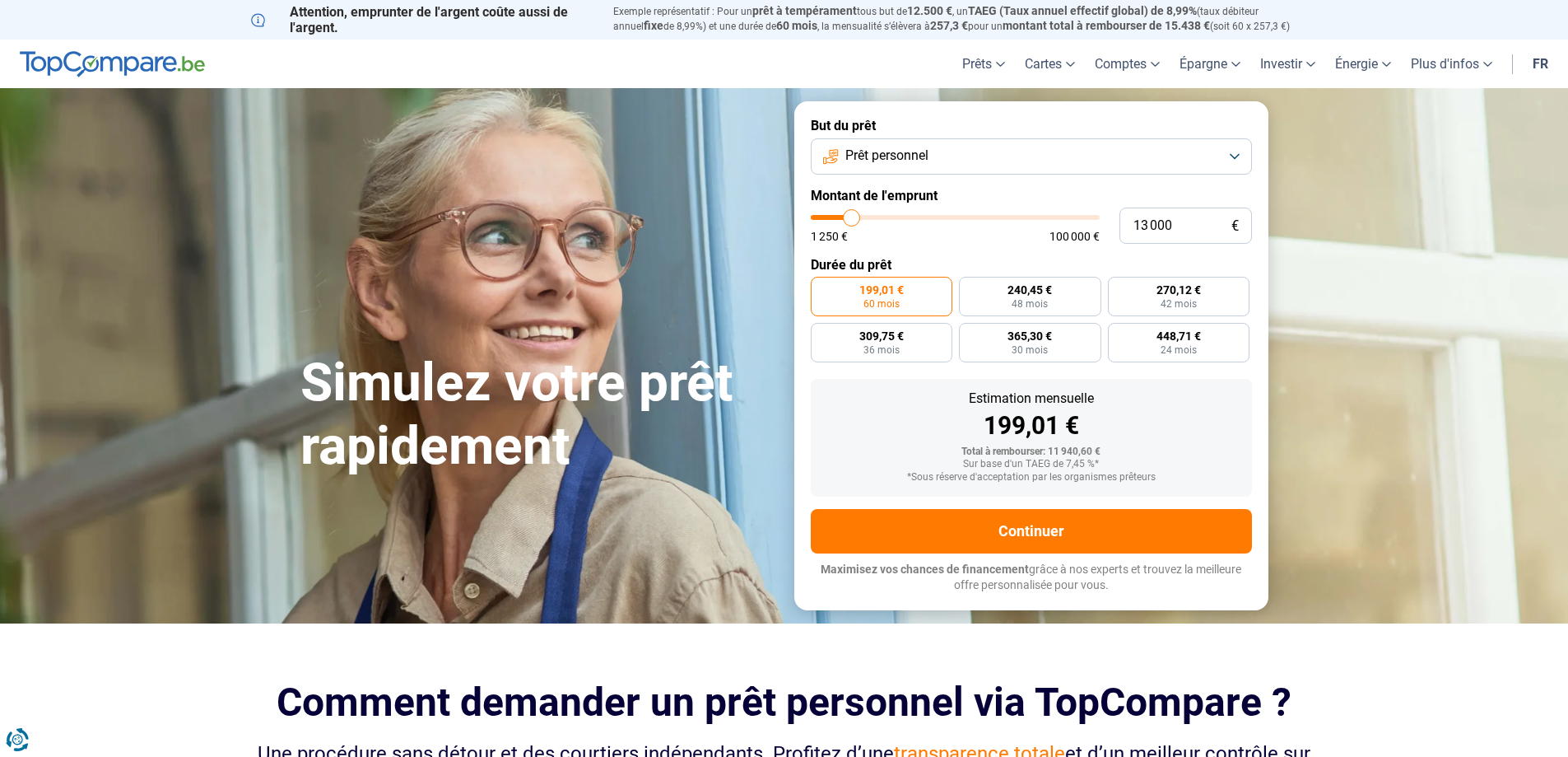
type input "12750"
type input "12 500"
type input "12500"
type input "12 000"
type input "12000"
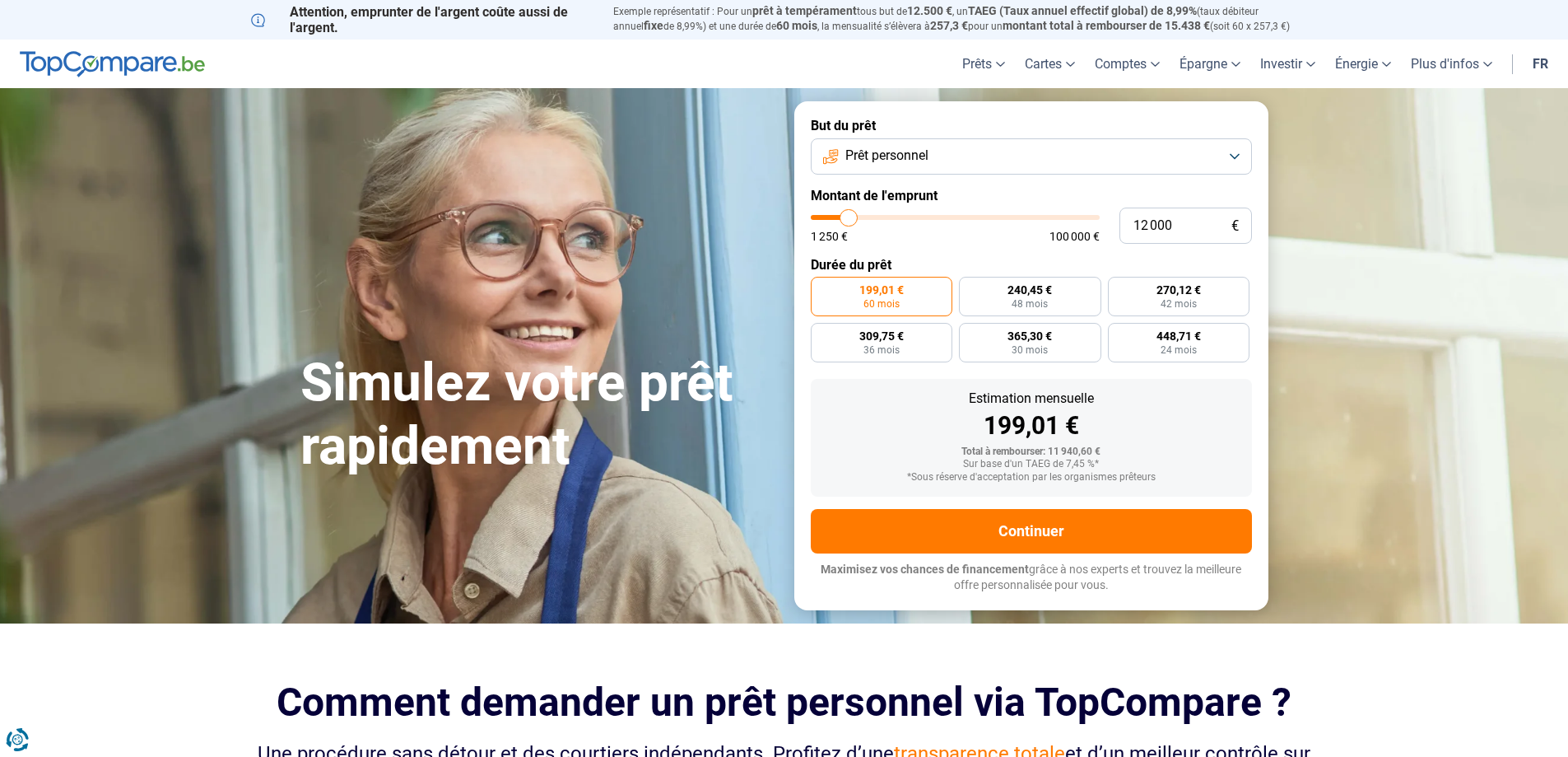
type input "11 500"
type input "11500"
type input "11 000"
type input "11000"
type input "10 500"
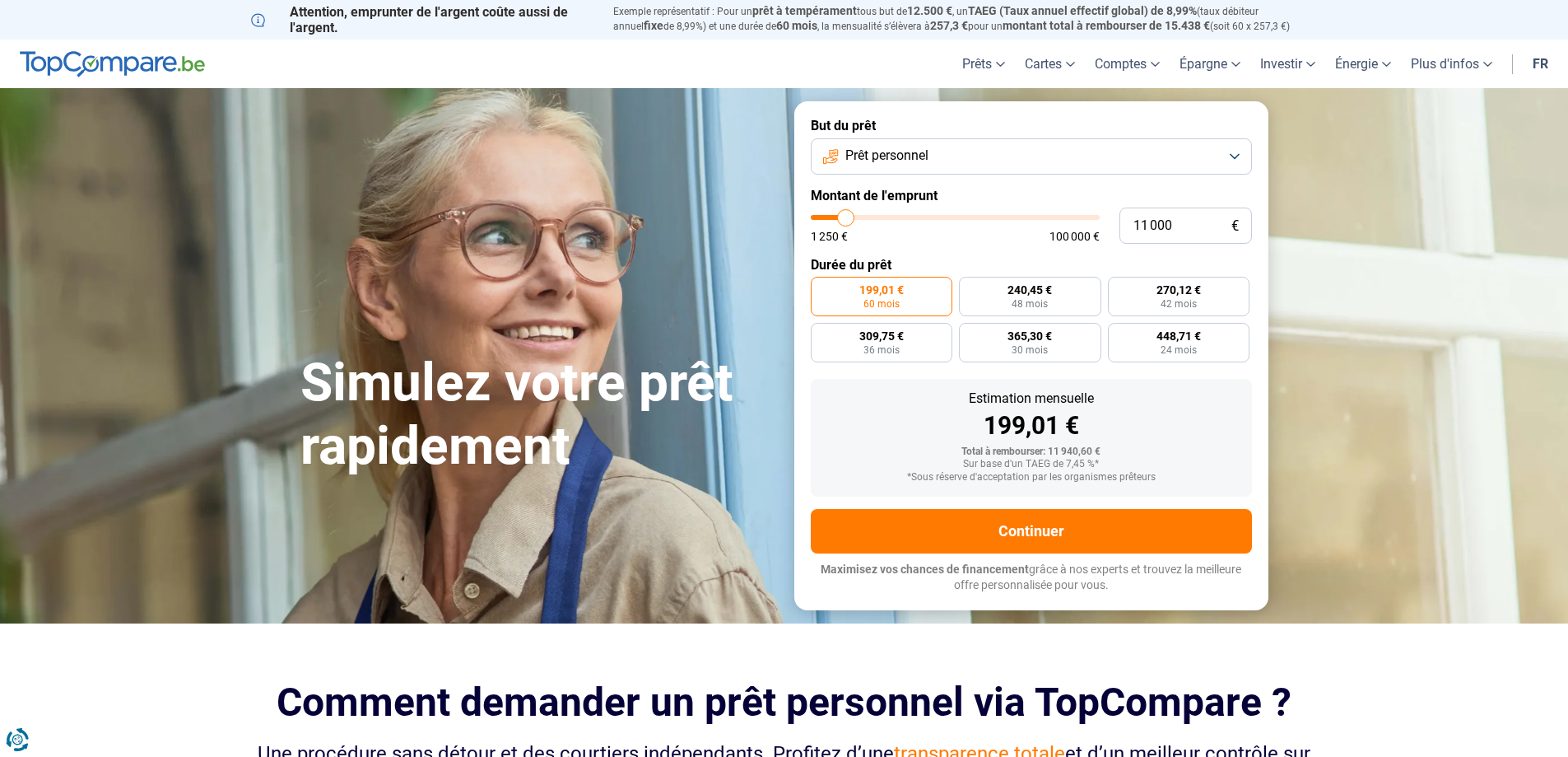
type input "10500"
type input "10 000"
type input "10000"
type input "9 500"
type input "9500"
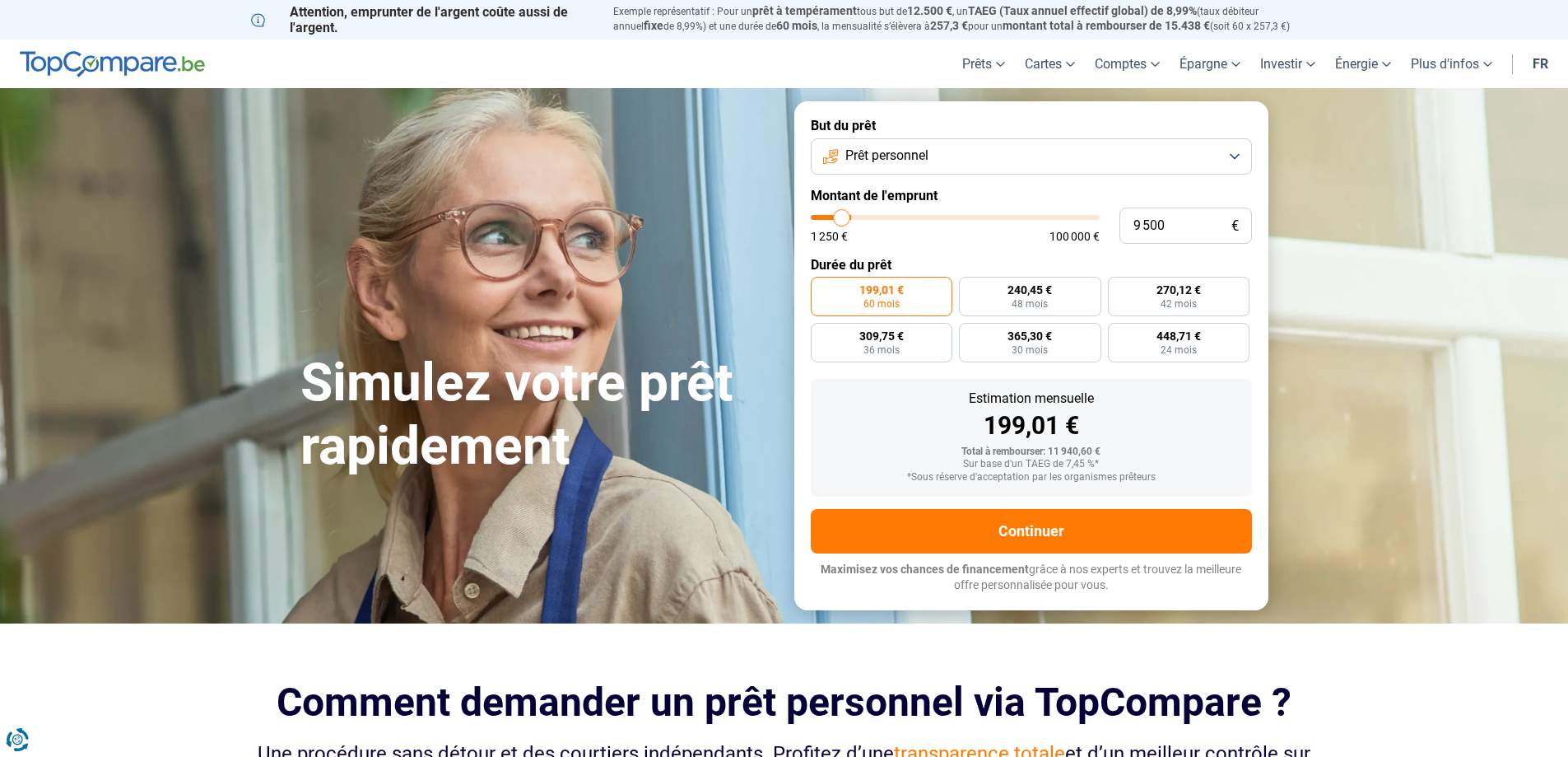
type input "9 000"
type input "9000"
type input "8 250"
type input "8250"
type input "7 250"
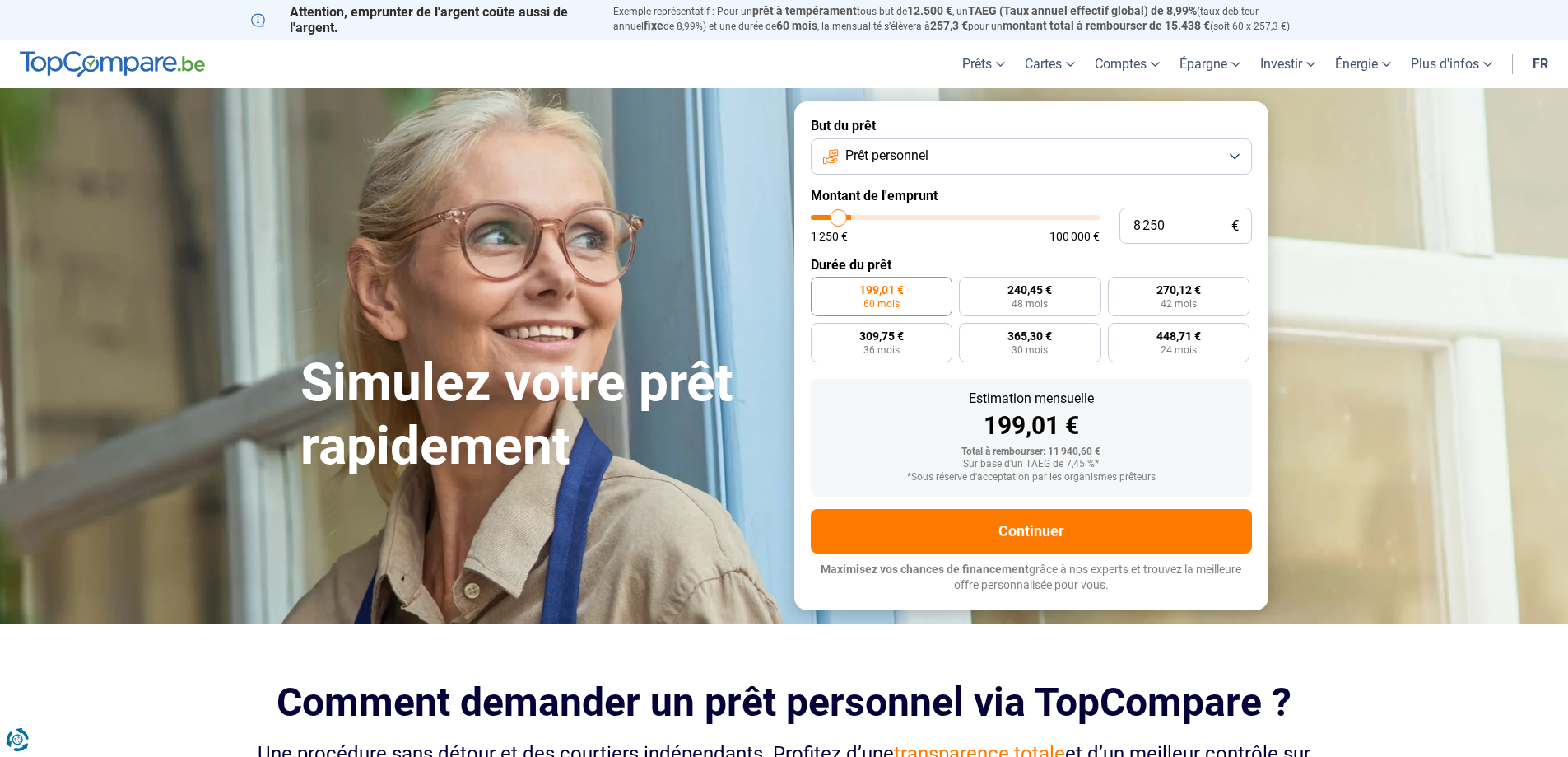
type input "7250"
type input "7 000"
type input "7000"
type input "6 500"
type input "6500"
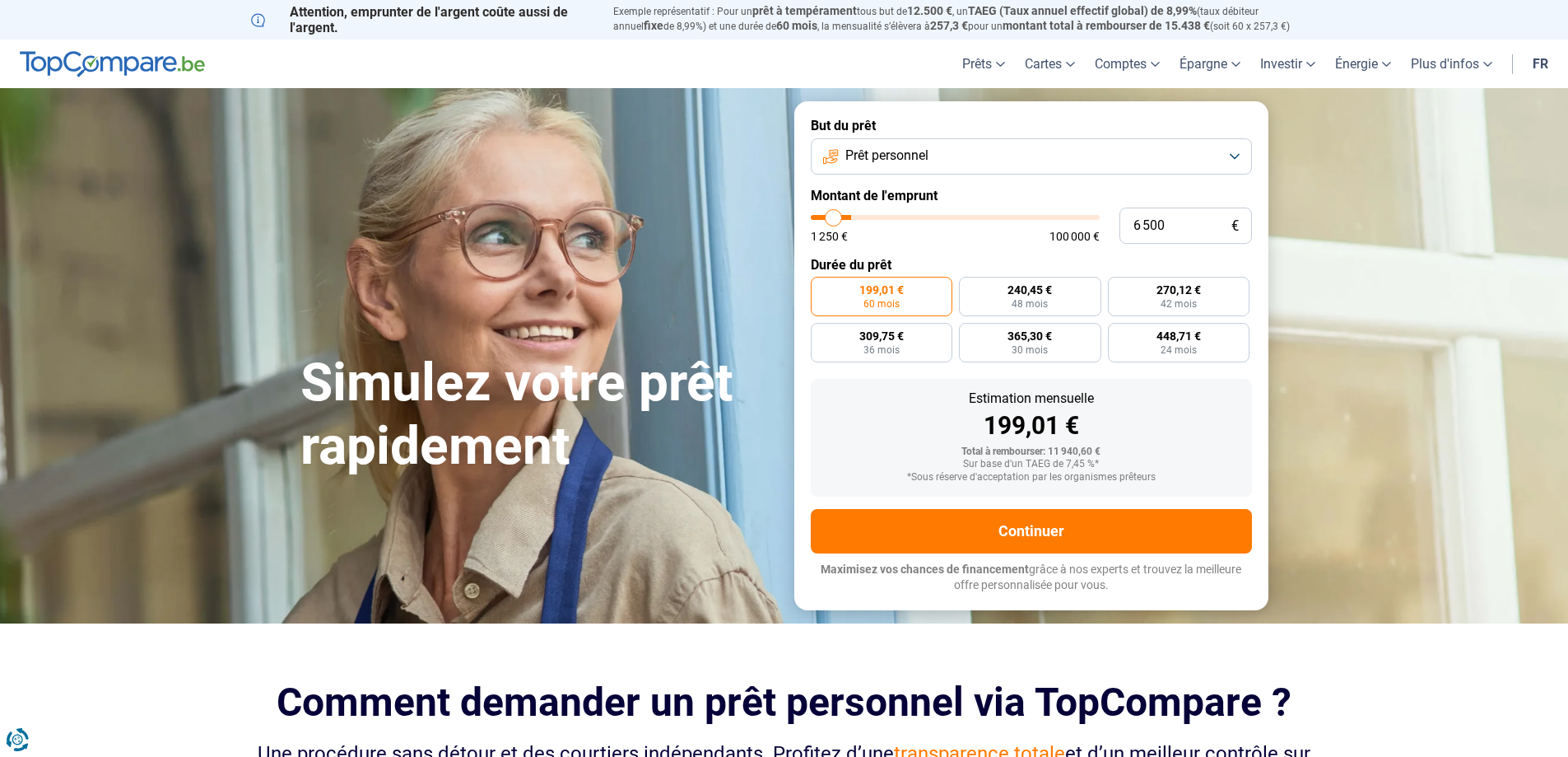
type input "5 750"
type input "5750"
type input "5 500"
type input "5500"
type input "5 000"
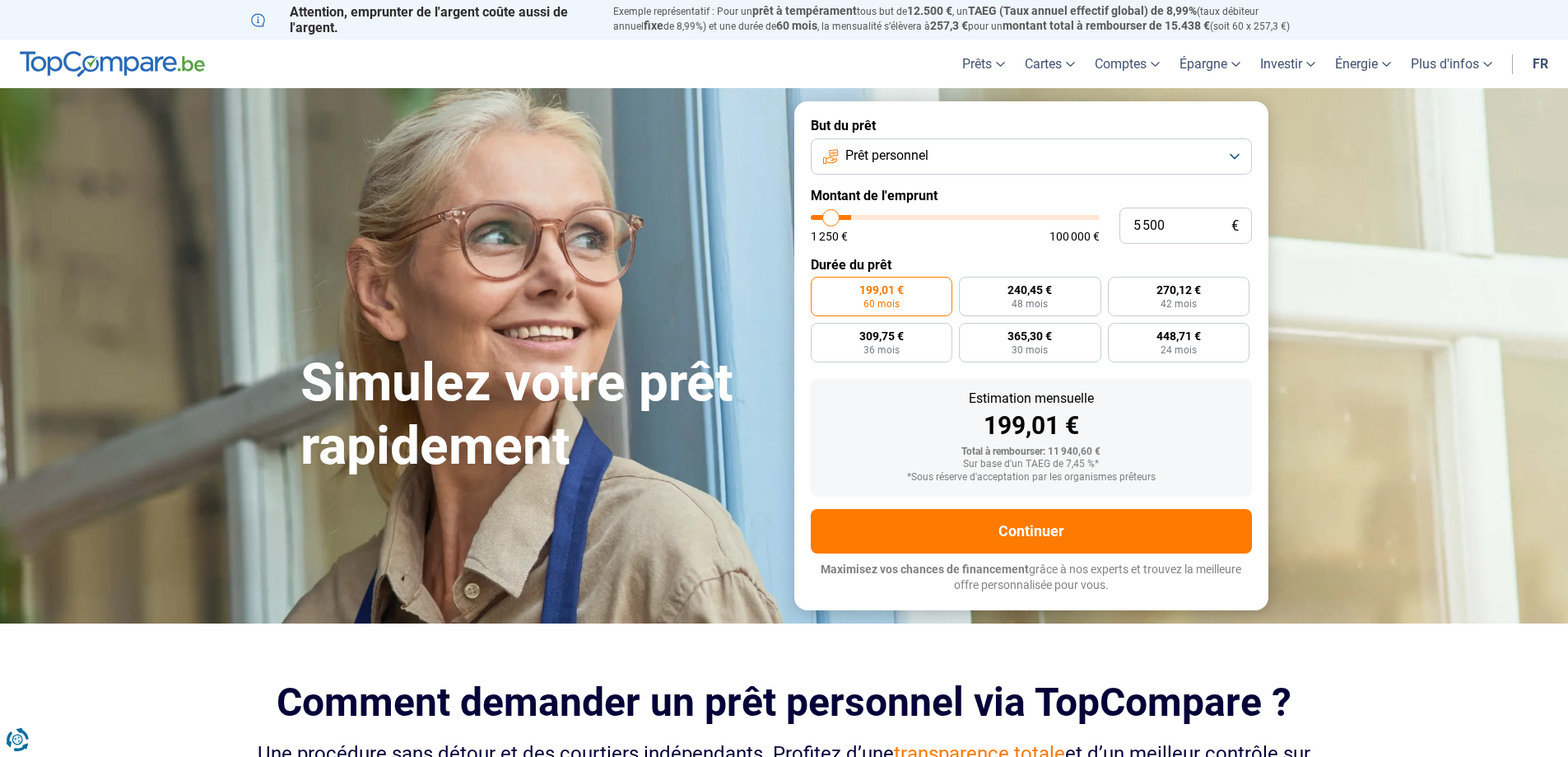
type input "5000"
type input "4 500"
type input "4500"
type input "4 250"
type input "4250"
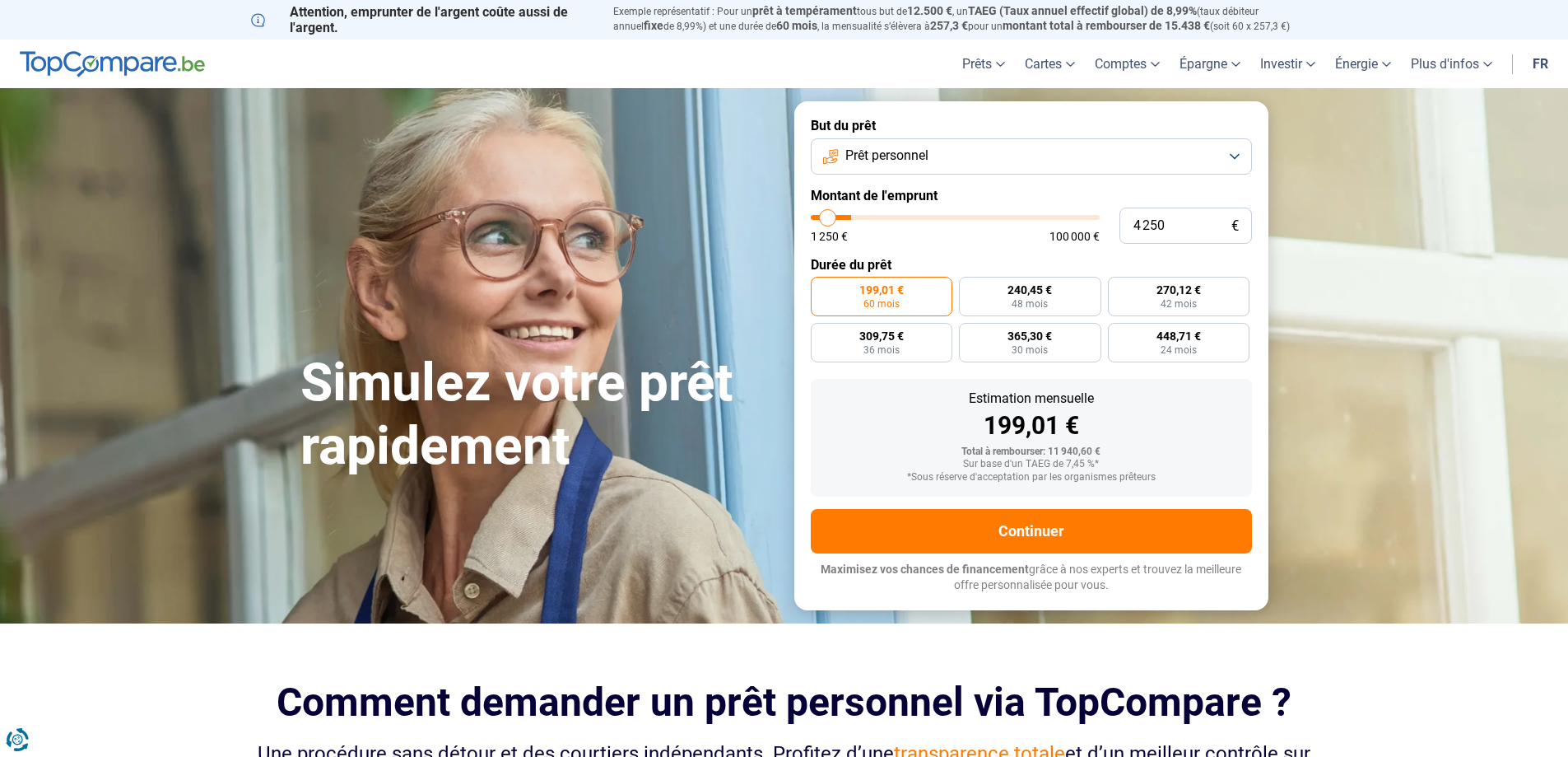
type input "4 000"
type input "4000"
type input "3 750"
type input "3750"
type input "3 000"
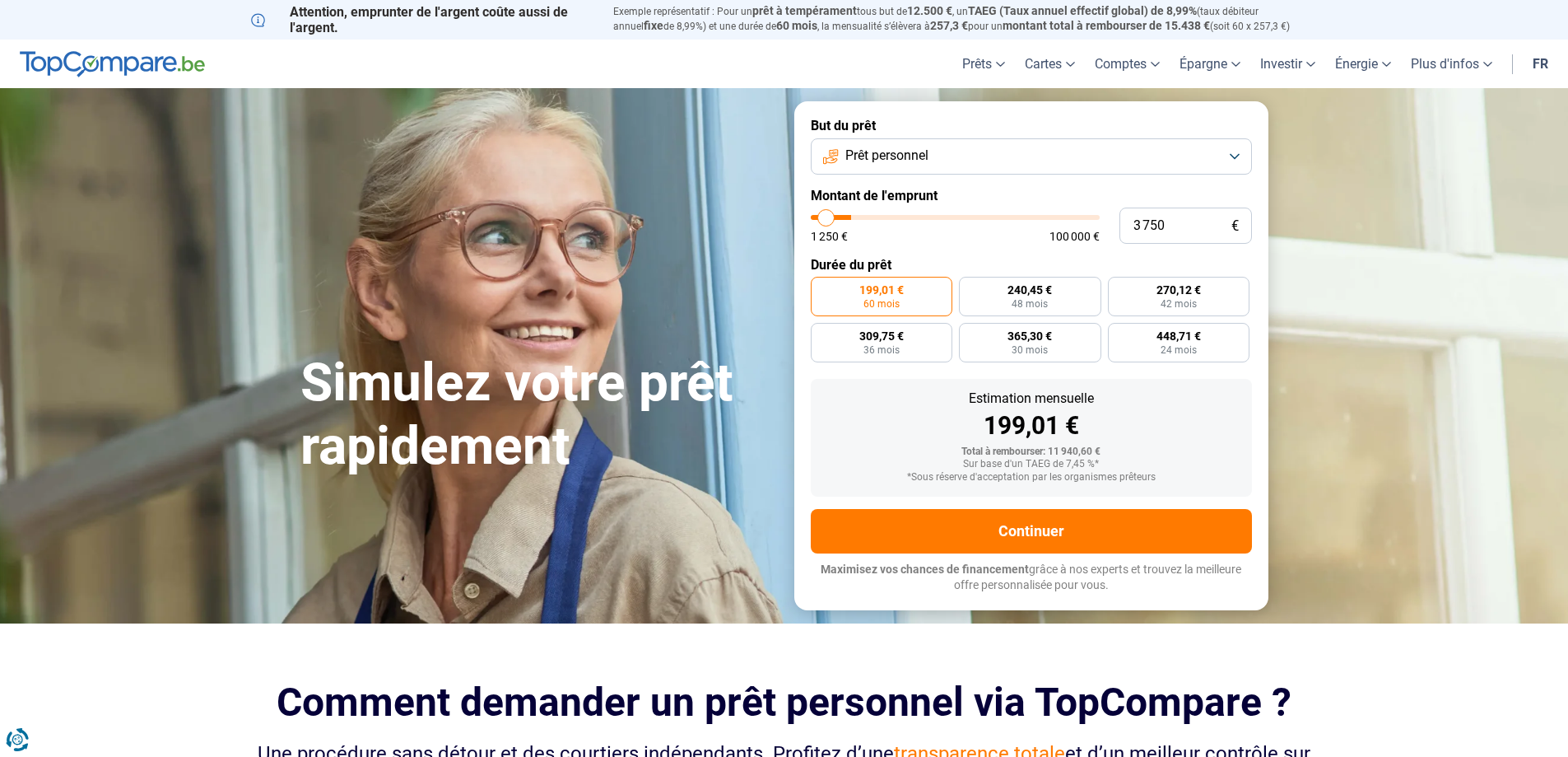
type input "3000"
type input "2 750"
type input "2750"
type input "2 500"
type input "2500"
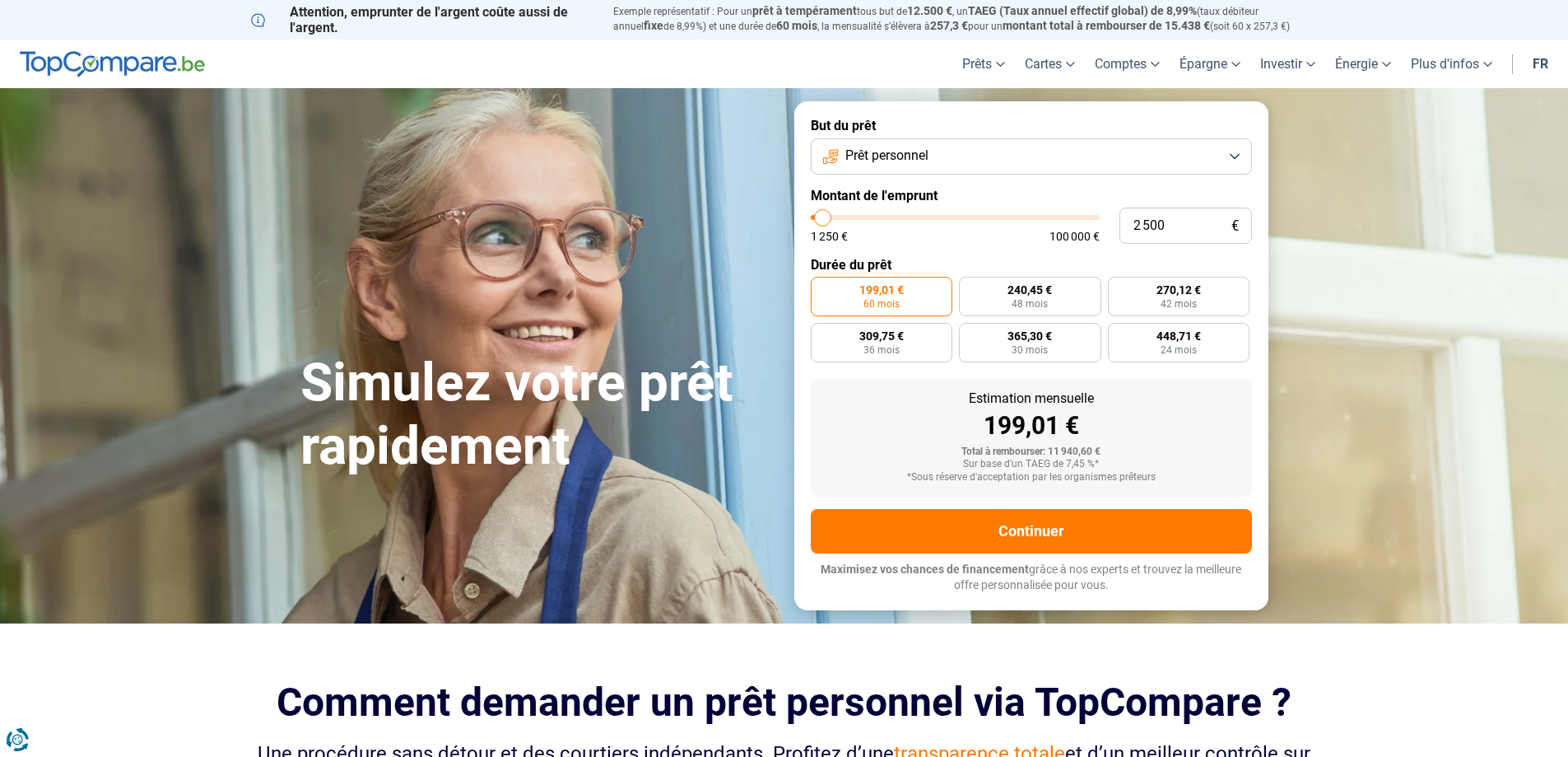
type input "2 250"
type input "2250"
type input "2 500"
type input "2500"
type input "2 750"
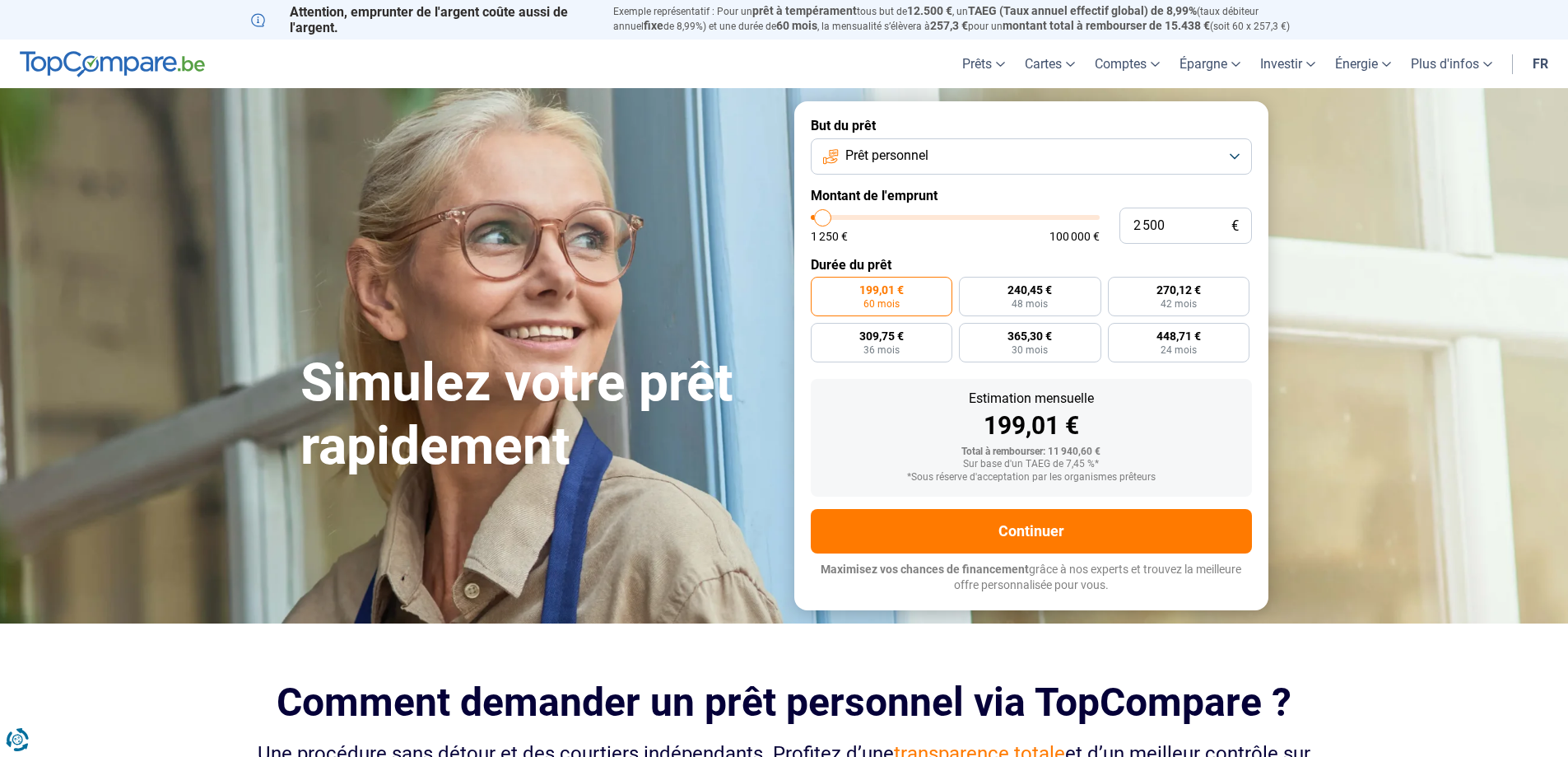
type input "2750"
type input "3 000"
type input "3000"
type input "3 500"
type input "3500"
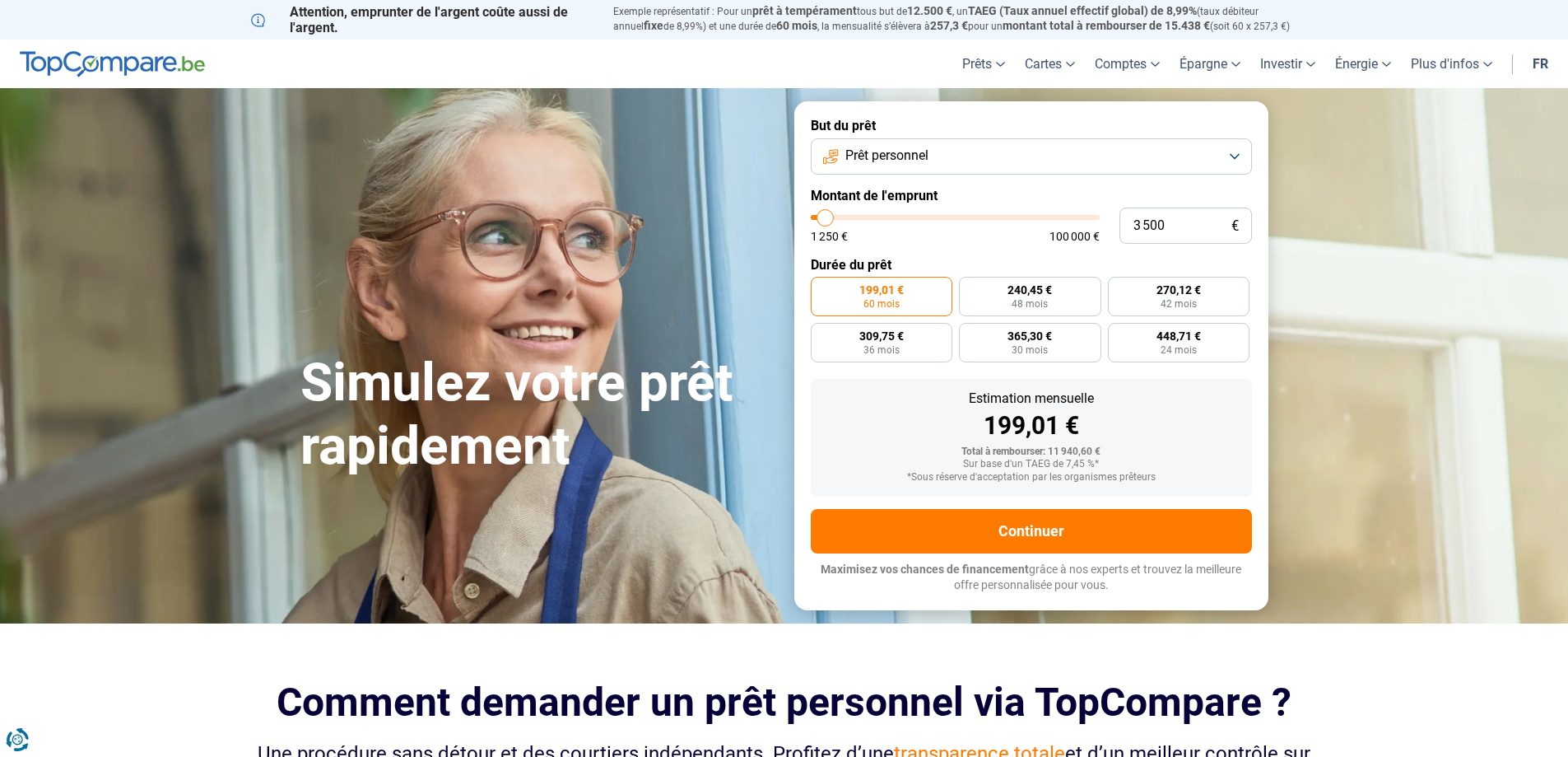
type input "3 750"
type input "3750"
type input "4 000"
drag, startPoint x: 844, startPoint y: 221, endPoint x: 827, endPoint y: 223, distance: 17.1
type input "4000"
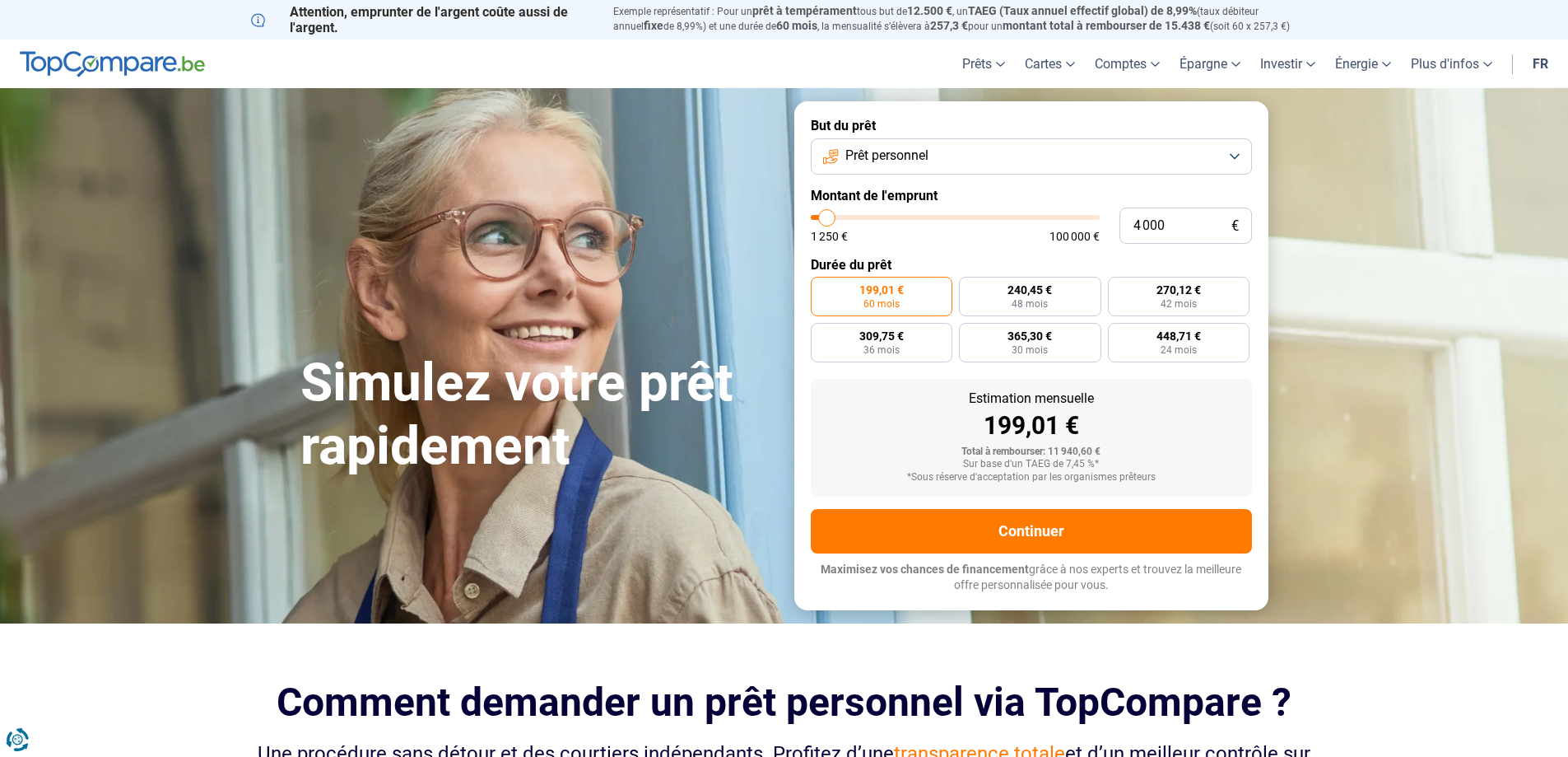
click at [827, 220] on input "range" at bounding box center [954, 218] width 289 height 5
radio input "true"
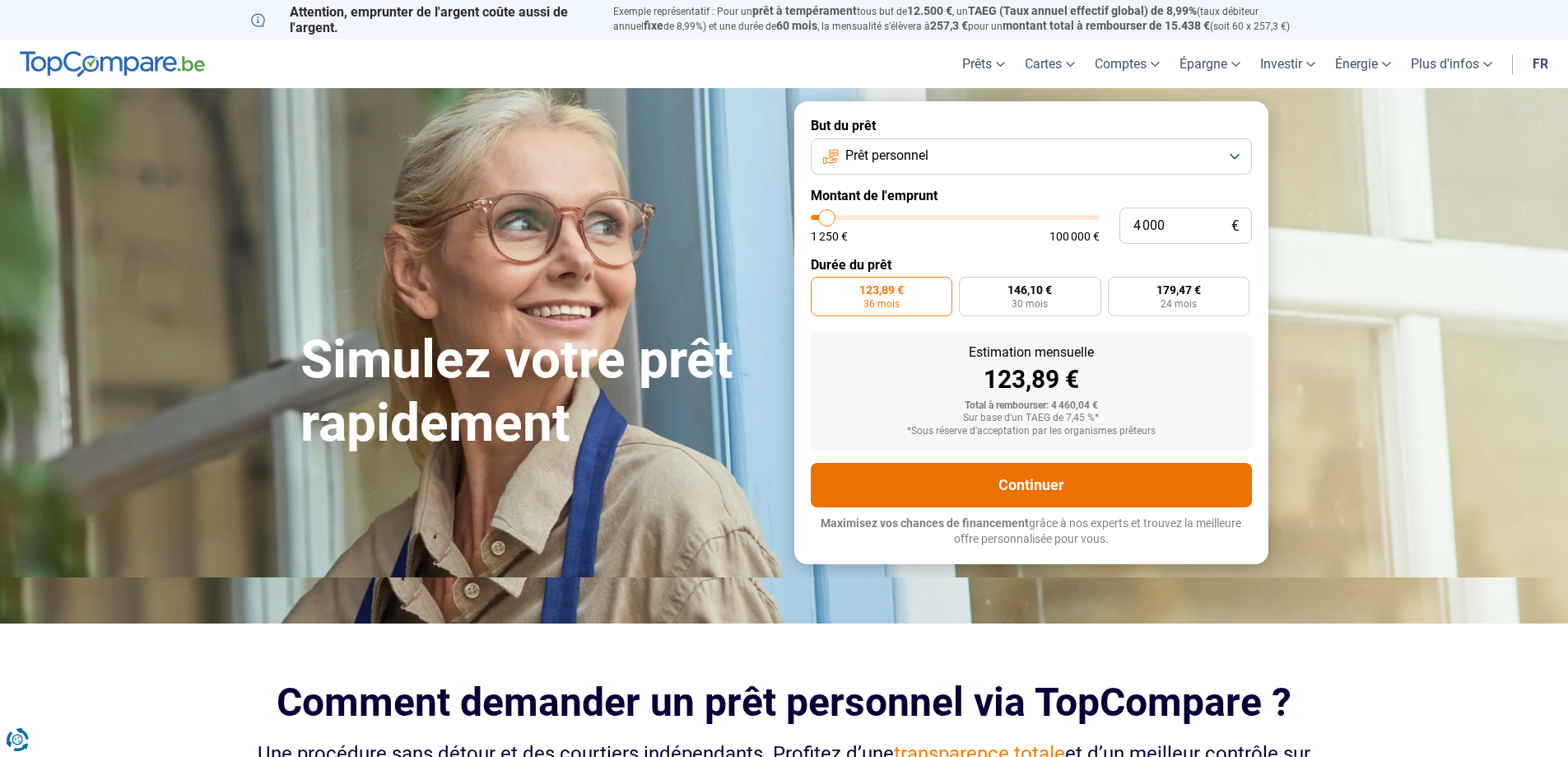
click at [991, 490] on button "Continuer" at bounding box center [1031, 485] width 442 height 45
